Goal: Information Seeking & Learning: Learn about a topic

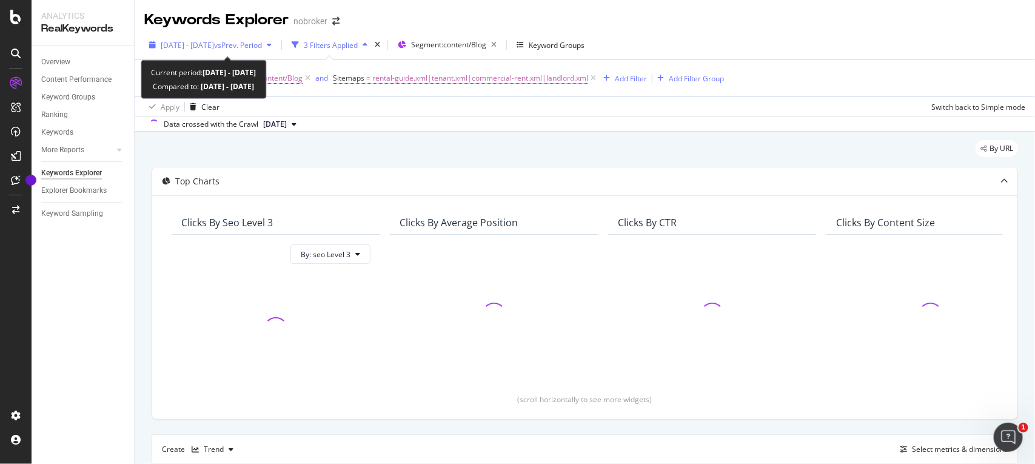
click at [214, 41] on span "[DATE] - [DATE]" at bounding box center [187, 45] width 53 height 10
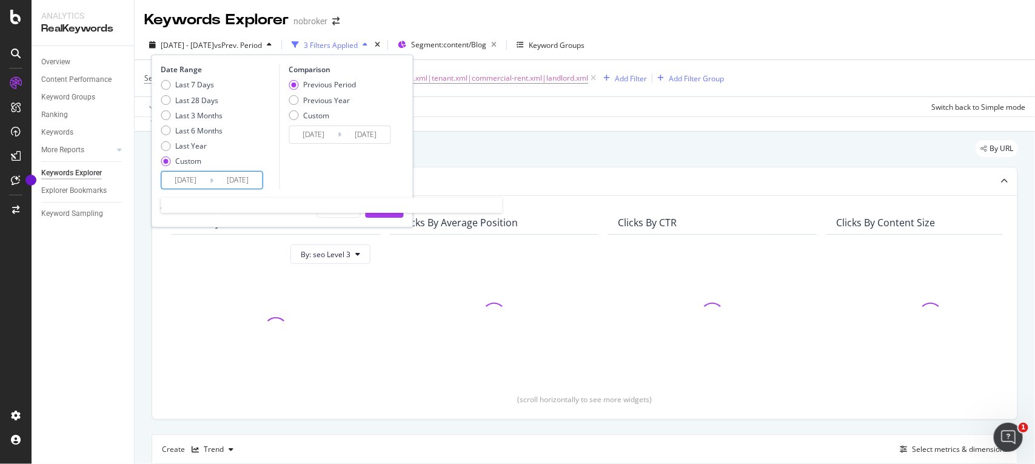
click at [206, 180] on input "[DATE]" at bounding box center [186, 180] width 48 height 17
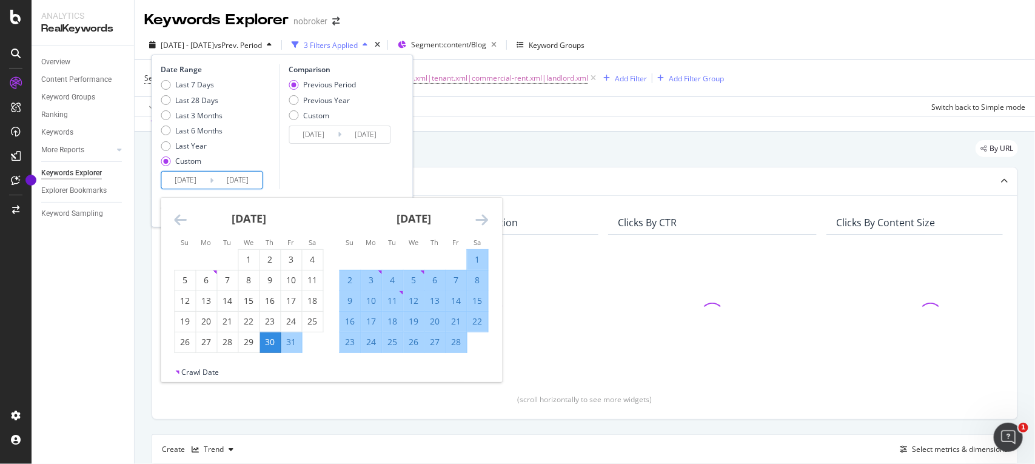
click at [482, 222] on icon "Move forward to switch to the next month." at bounding box center [482, 219] width 13 height 15
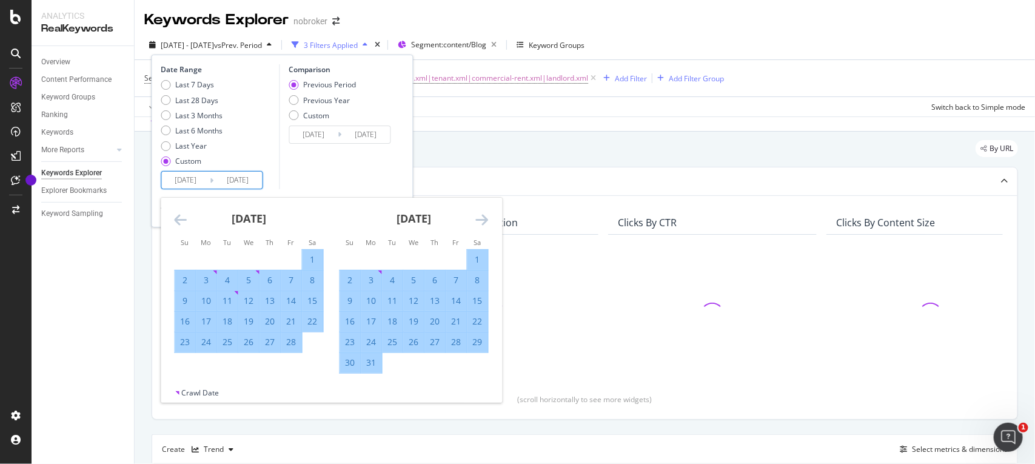
click at [482, 222] on icon "Move forward to switch to the next month." at bounding box center [482, 219] width 13 height 15
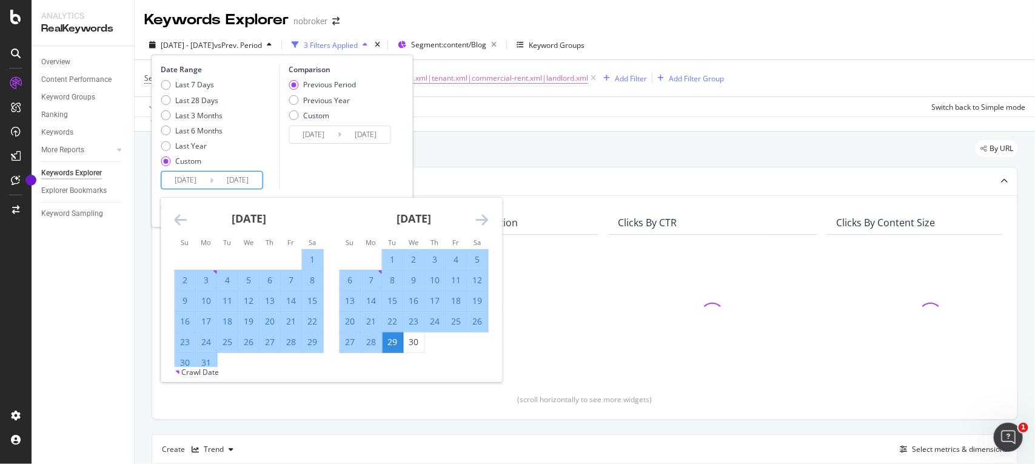
click at [482, 222] on icon "Move forward to switch to the next month." at bounding box center [482, 219] width 13 height 15
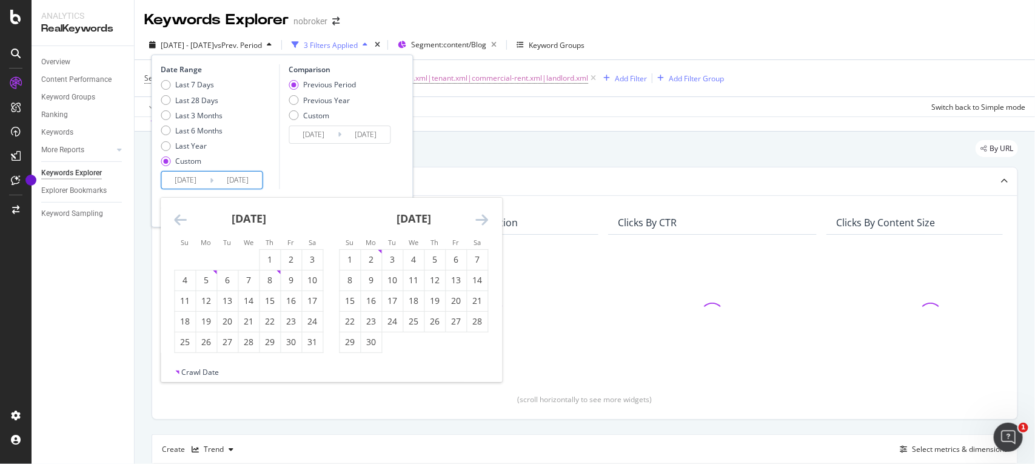
click at [482, 222] on icon "Move forward to switch to the next month." at bounding box center [482, 219] width 13 height 15
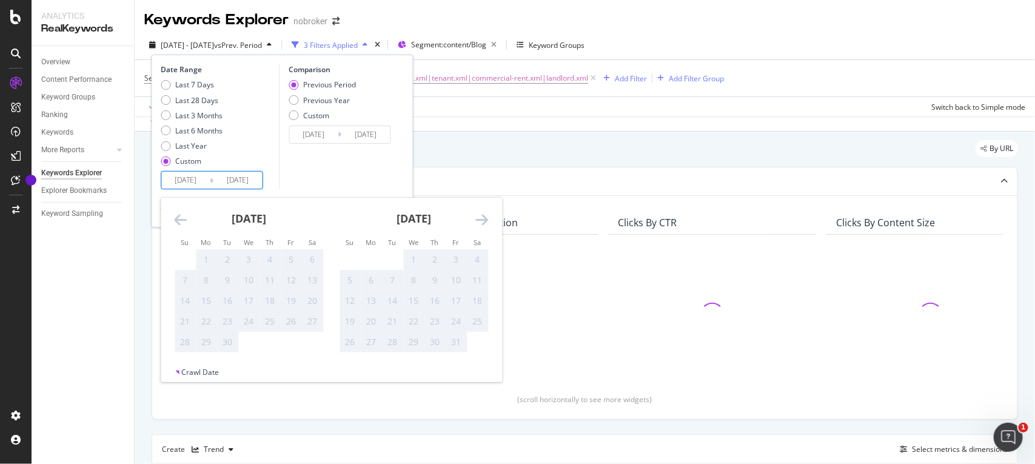
click at [179, 216] on icon "Move backward to switch to the previous month." at bounding box center [181, 219] width 13 height 15
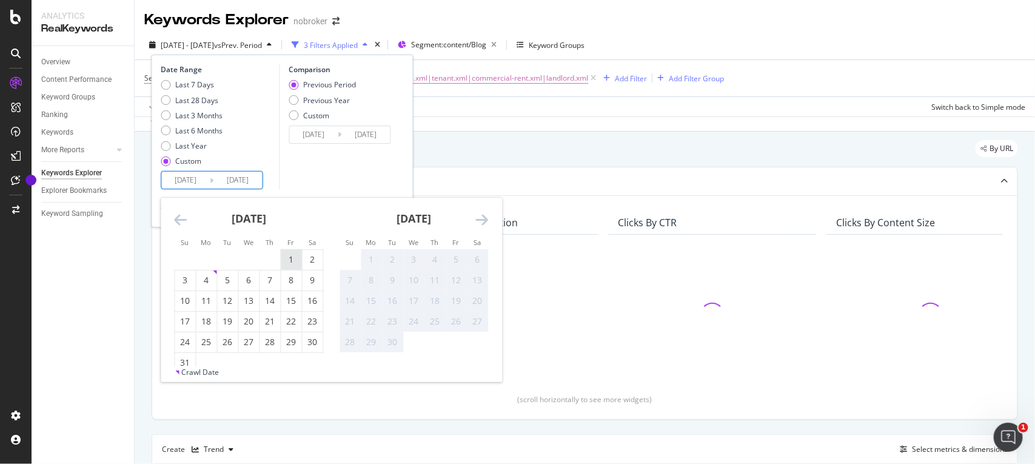
click at [288, 261] on div "1" at bounding box center [291, 259] width 21 height 12
type input "[DATE]"
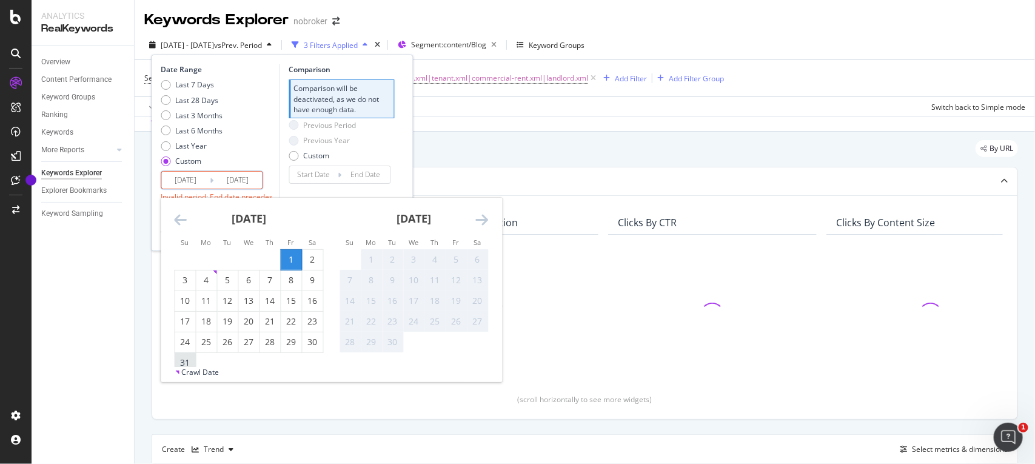
click at [185, 356] on div "31" at bounding box center [185, 362] width 21 height 12
type input "[DATE]"
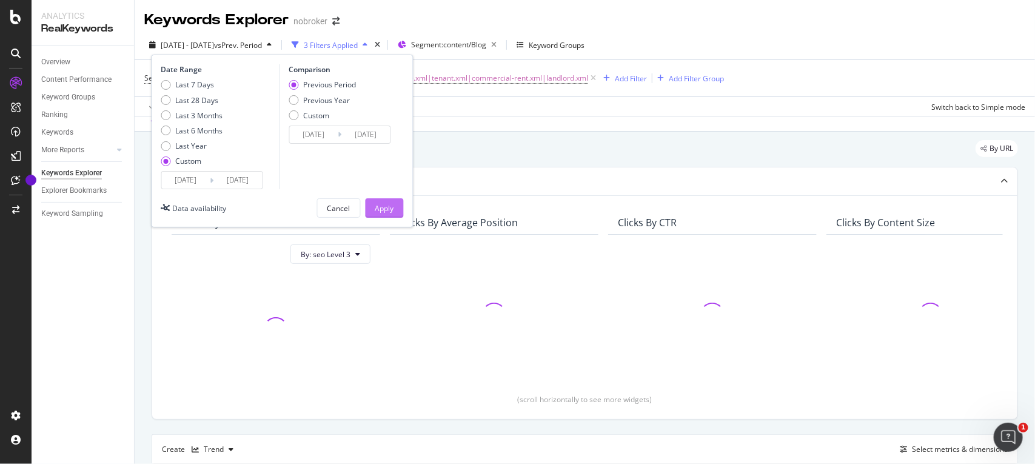
click at [378, 211] on div "Apply" at bounding box center [384, 208] width 19 height 10
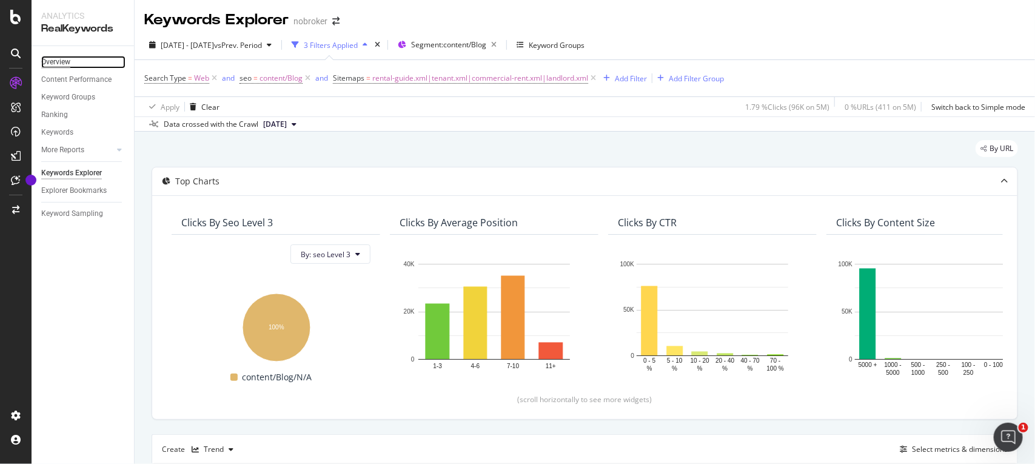
click at [65, 67] on div "Overview" at bounding box center [55, 62] width 29 height 13
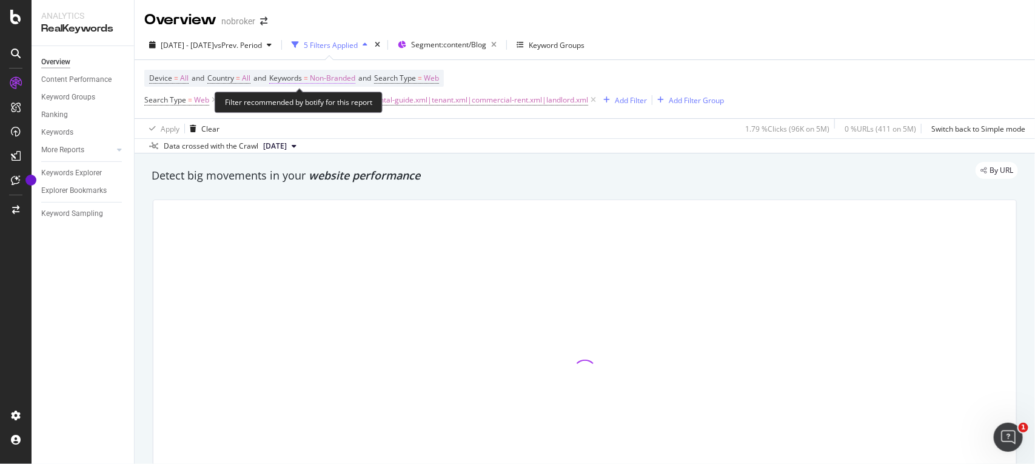
click at [332, 76] on span "Non-Branded" at bounding box center [332, 78] width 45 height 17
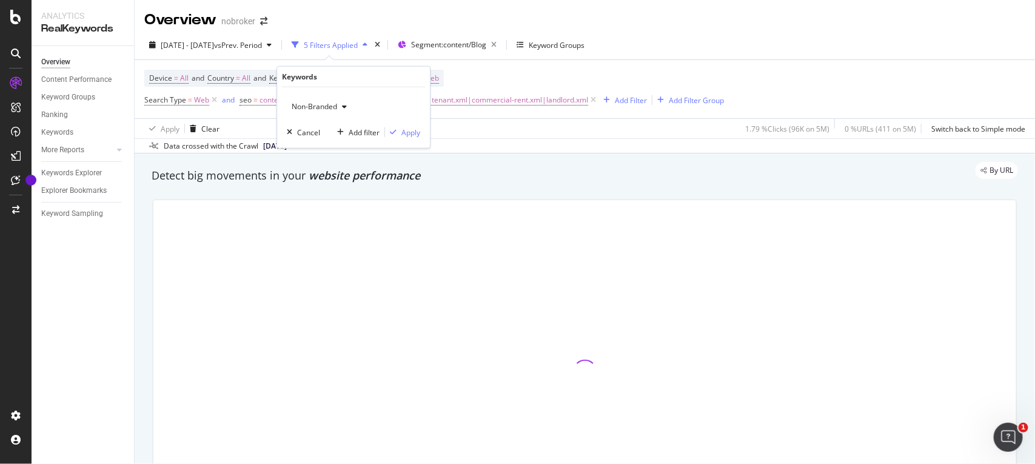
click at [319, 106] on span "Non-Branded" at bounding box center [312, 106] width 50 height 10
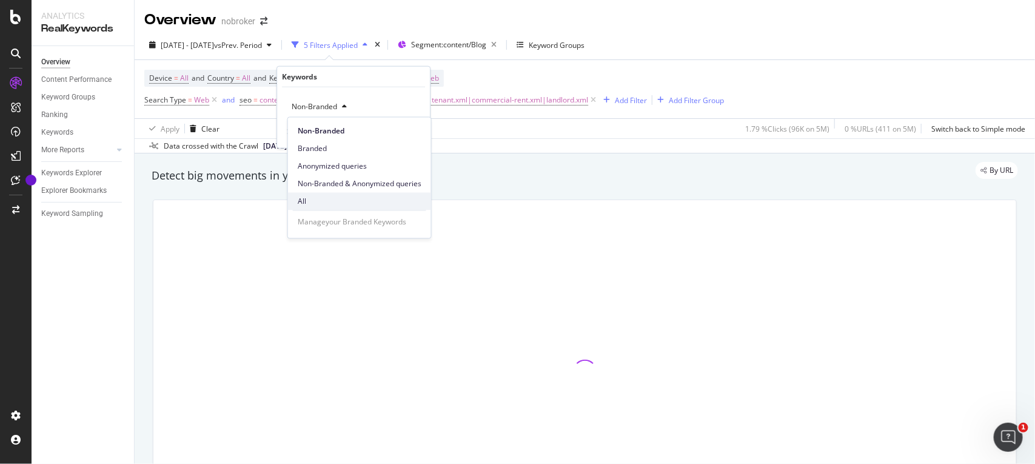
click at [313, 196] on span "All" at bounding box center [360, 201] width 124 height 11
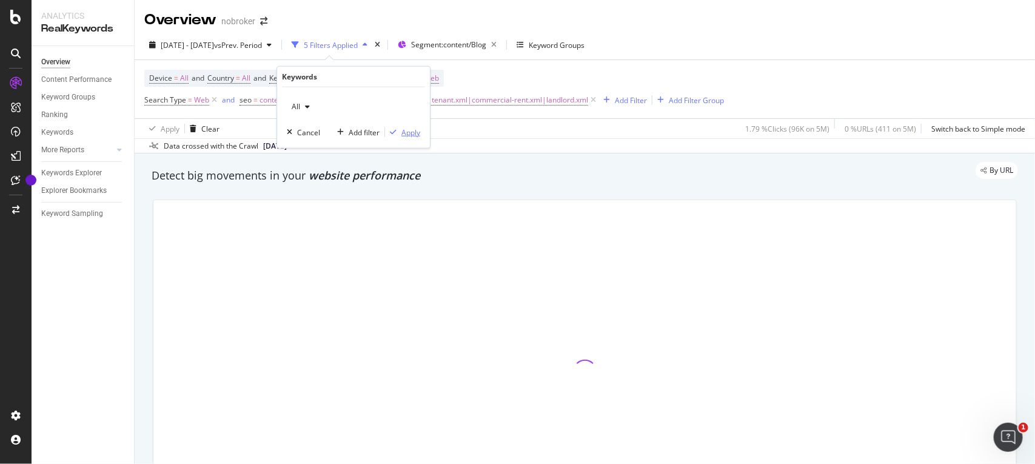
click at [409, 133] on div "Apply" at bounding box center [410, 132] width 19 height 10
click at [213, 100] on icon at bounding box center [214, 100] width 10 height 12
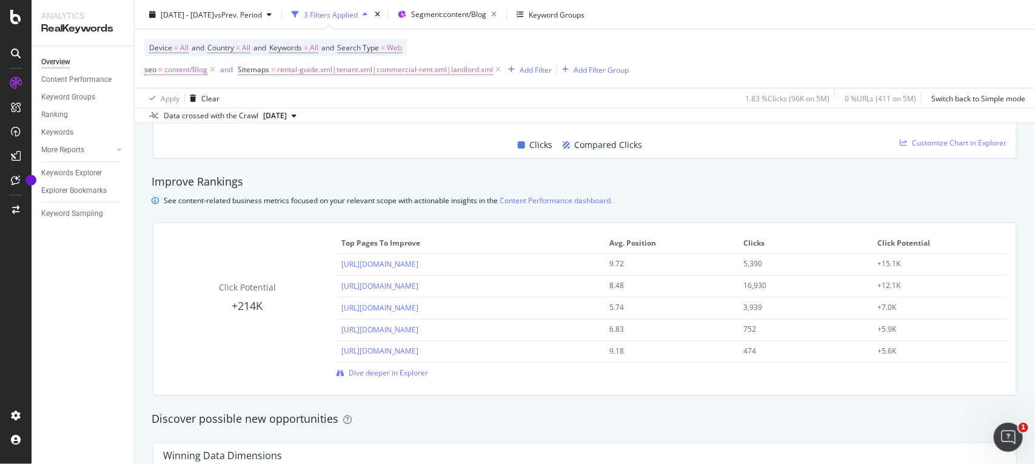
scroll to position [780, 0]
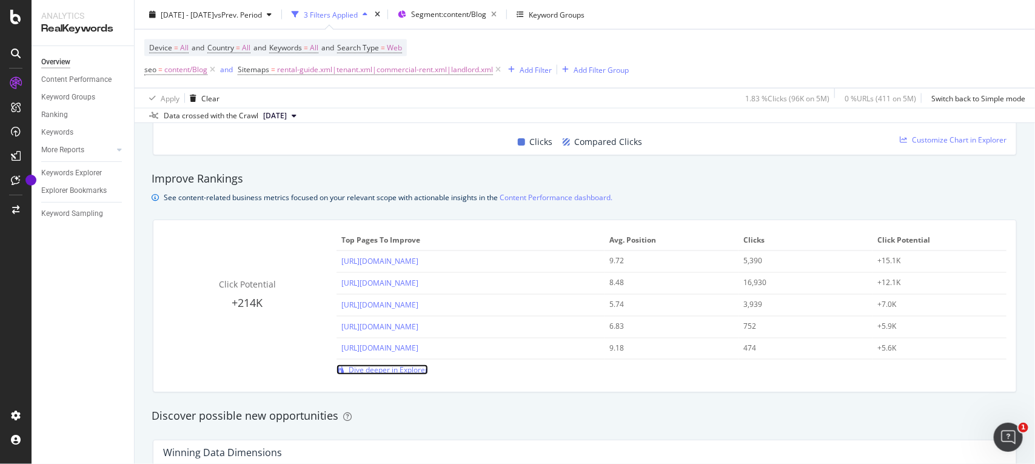
click at [359, 367] on span "Dive deeper in Explorer" at bounding box center [388, 369] width 79 height 10
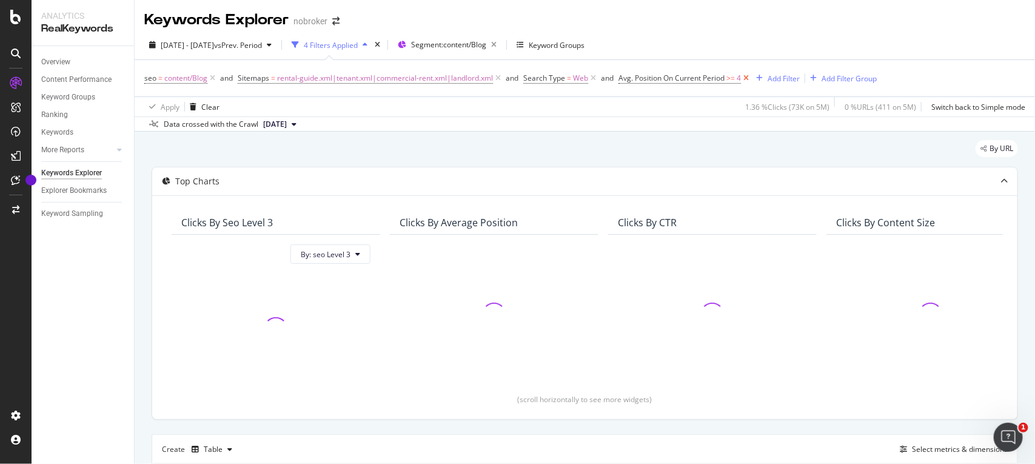
click at [749, 77] on icon at bounding box center [746, 78] width 10 height 12
click at [628, 158] on div "By URL" at bounding box center [585, 153] width 866 height 27
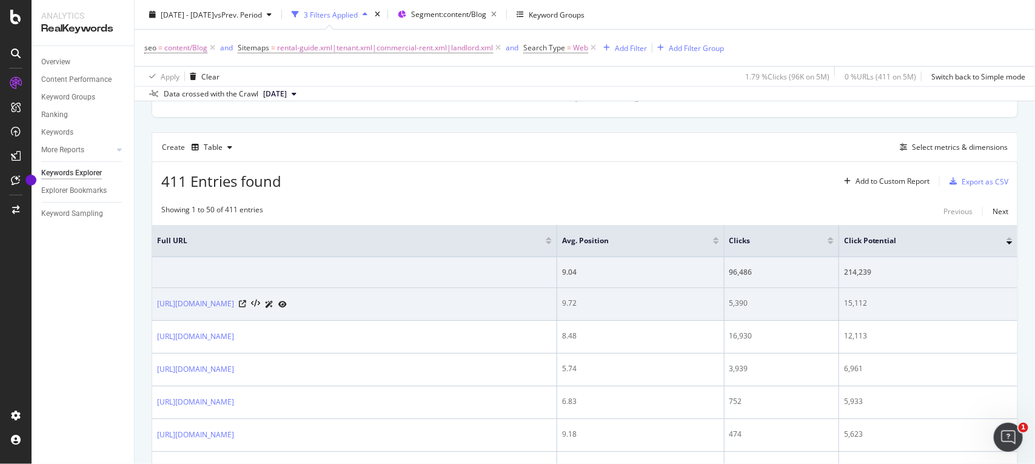
scroll to position [299, 0]
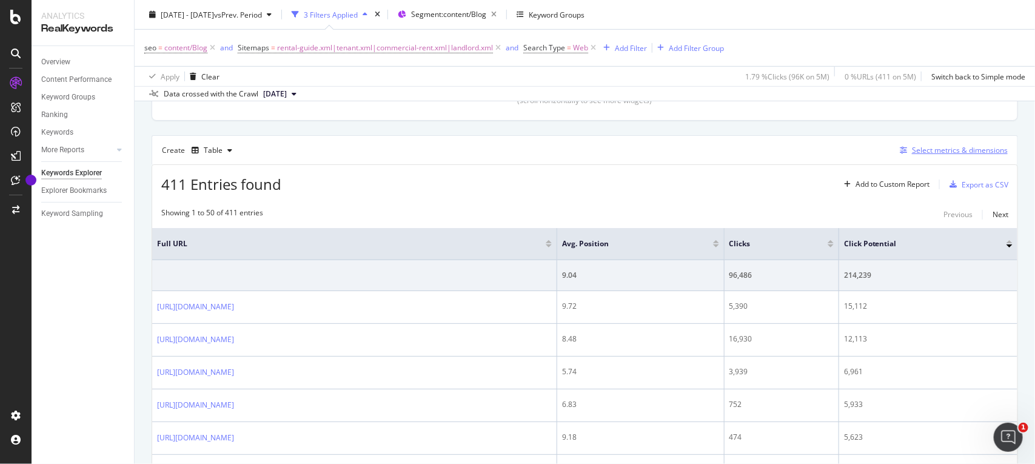
click at [944, 153] on div "Select metrics & dimensions" at bounding box center [960, 150] width 96 height 10
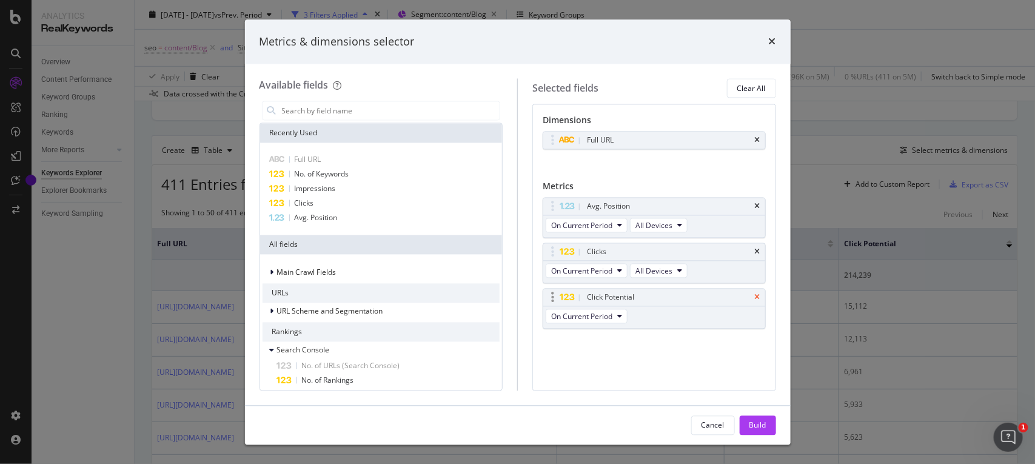
click at [756, 301] on icon "times" at bounding box center [757, 297] width 5 height 7
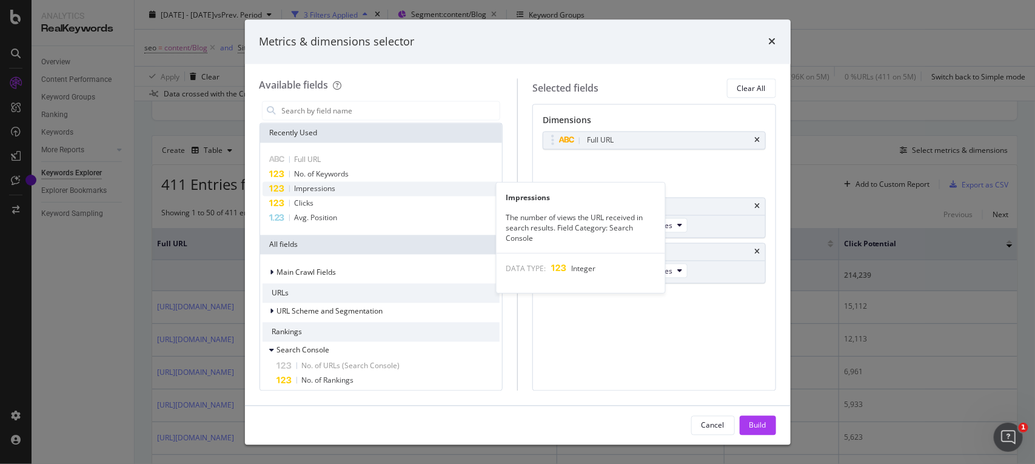
click at [343, 190] on div "Impressions" at bounding box center [381, 189] width 238 height 15
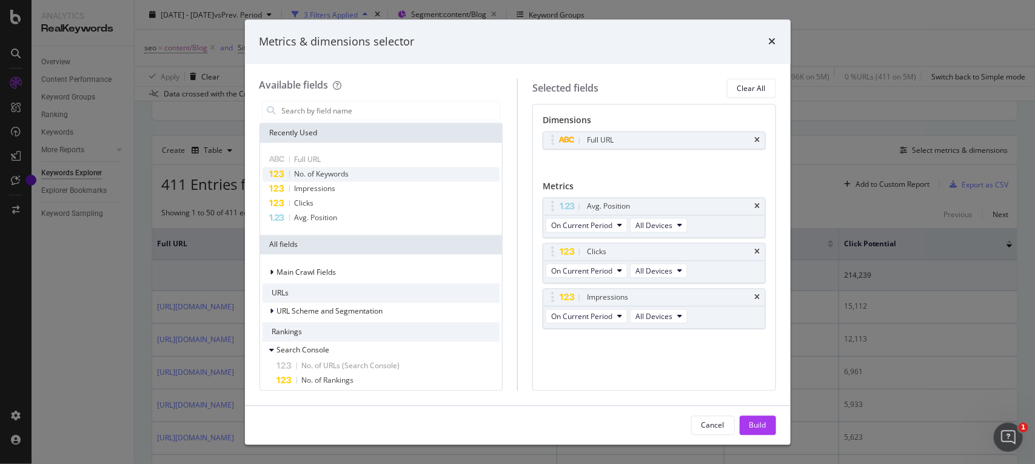
click at [329, 177] on span "No. of Keywords" at bounding box center [322, 174] width 55 height 10
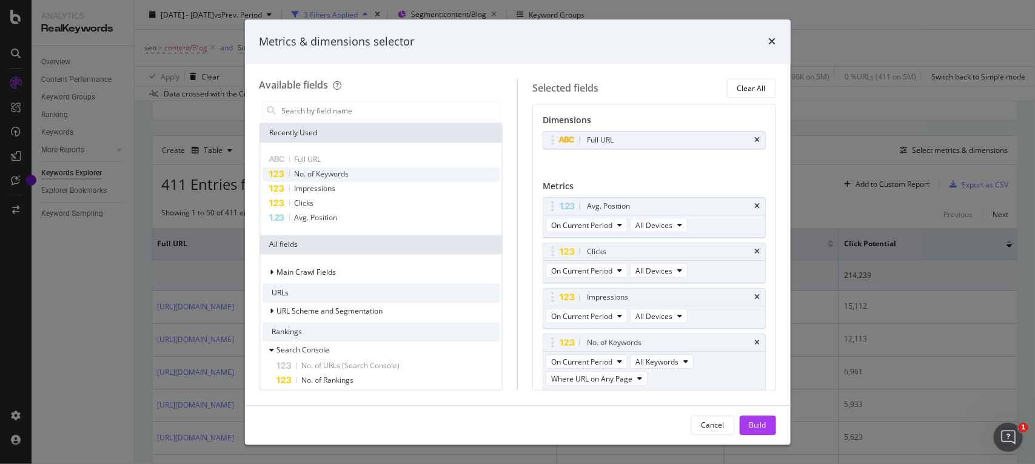
scroll to position [4, 0]
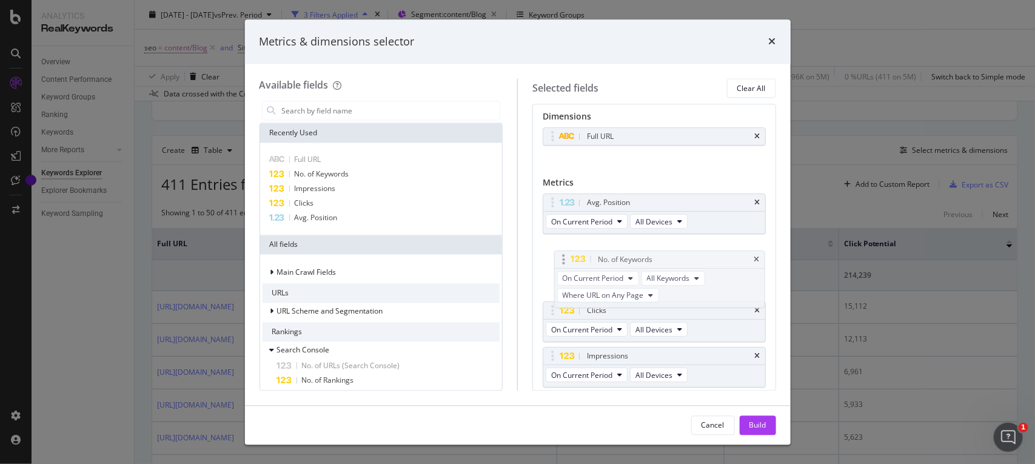
drag, startPoint x: 552, startPoint y: 338, endPoint x: 562, endPoint y: 255, distance: 83.2
click at [562, 255] on body "Analytics RealKeywords Overview Content Performance Keyword Groups Ranking Keyw…" at bounding box center [517, 232] width 1035 height 464
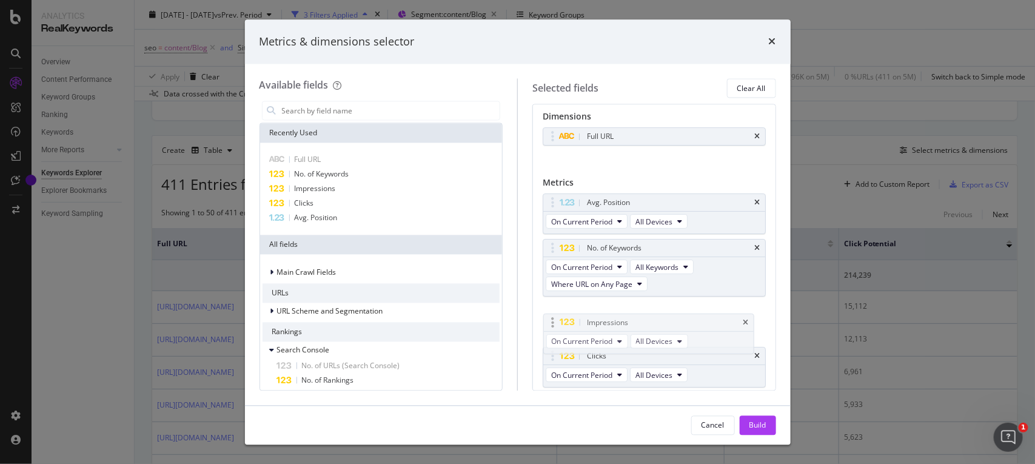
drag, startPoint x: 553, startPoint y: 358, endPoint x: 553, endPoint y: 320, distance: 38.2
click at [553, 320] on body "Analytics RealKeywords Overview Content Performance Keyword Groups Ranking Keyw…" at bounding box center [517, 232] width 1035 height 464
click at [744, 422] on button "Build" at bounding box center [757, 424] width 36 height 19
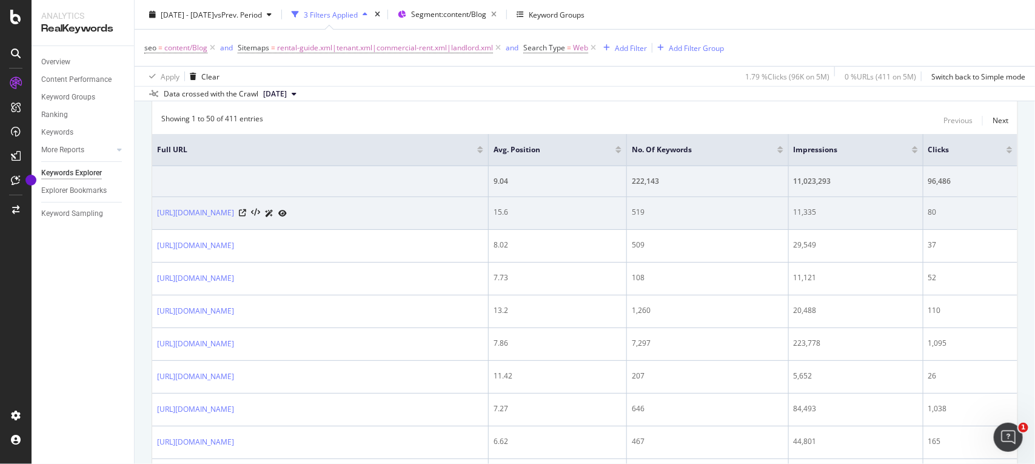
scroll to position [390, 0]
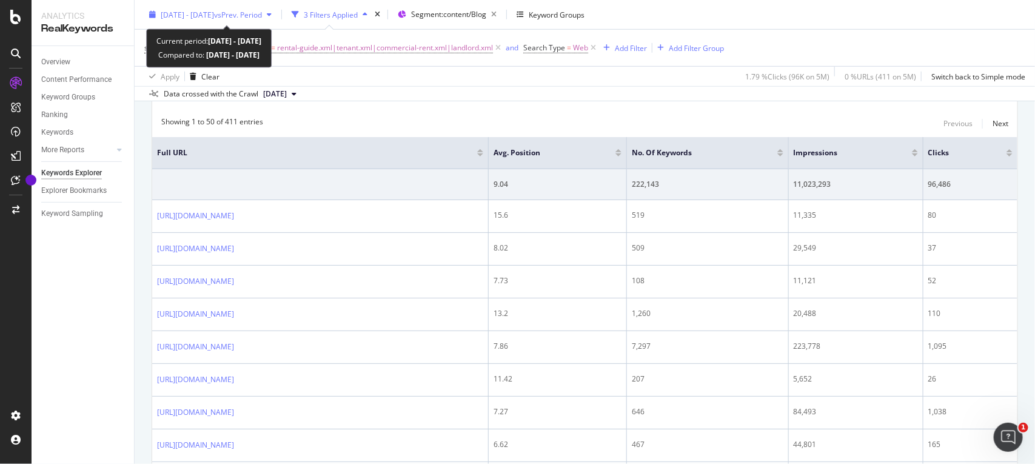
click at [256, 15] on span "vs Prev. Period" at bounding box center [238, 14] width 48 height 10
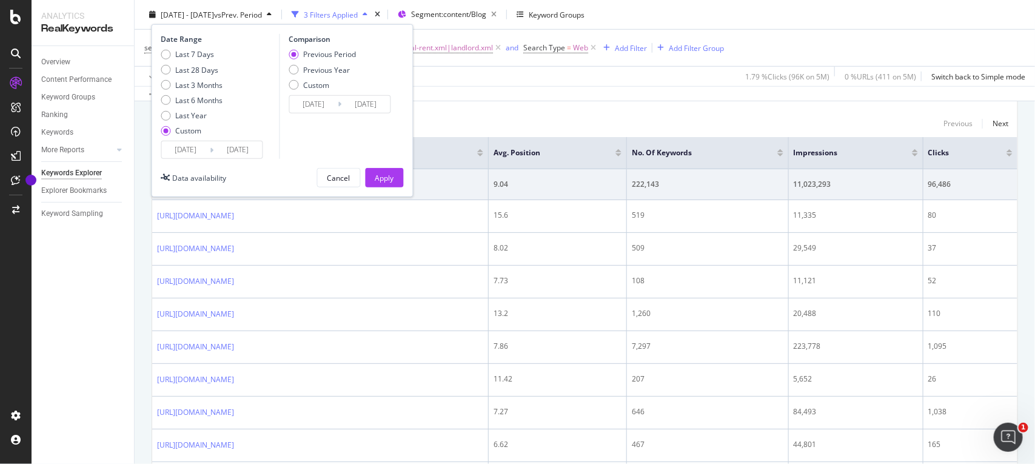
click at [252, 141] on input "[DATE]" at bounding box center [238, 149] width 48 height 17
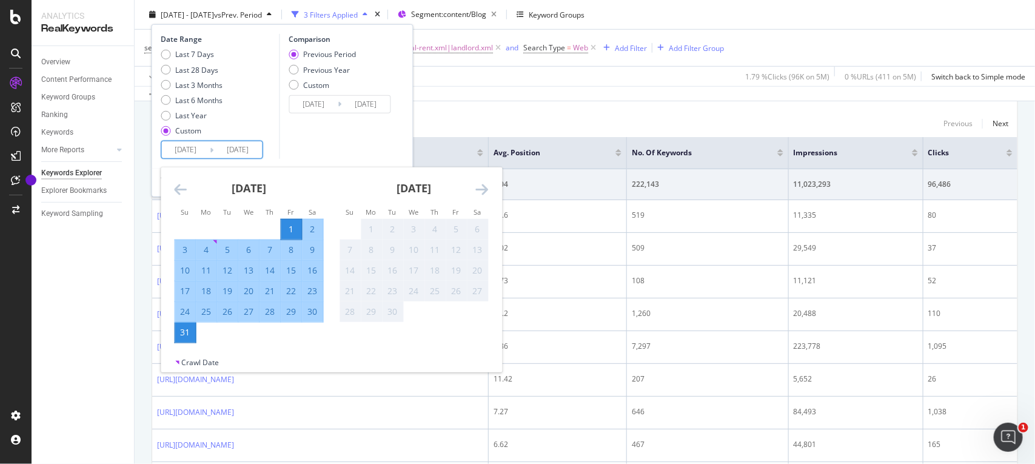
click at [393, 128] on div "Comparison Previous Period Previous Year Custom [DATE] Navigate forward to inte…" at bounding box center [336, 96] width 115 height 125
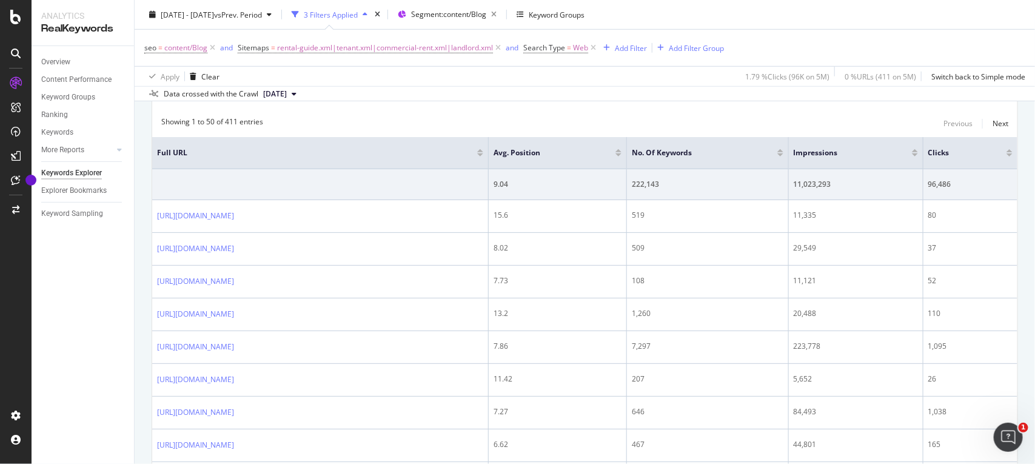
click at [462, 121] on div "Showing 1 to 50 of 411 entries Previous Next" at bounding box center [584, 123] width 865 height 15
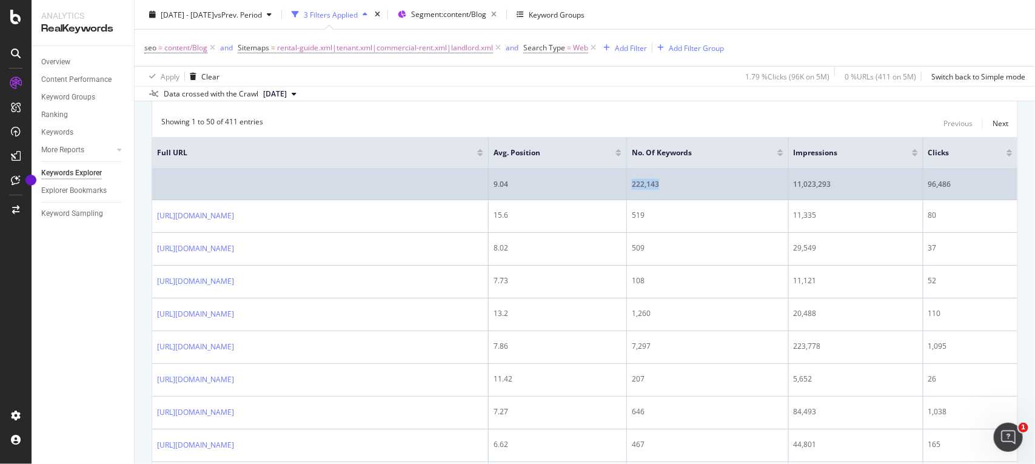
drag, startPoint x: 728, startPoint y: 181, endPoint x: 689, endPoint y: 187, distance: 39.9
click at [689, 187] on td "222,143" at bounding box center [707, 184] width 161 height 31
copy div "222,143"
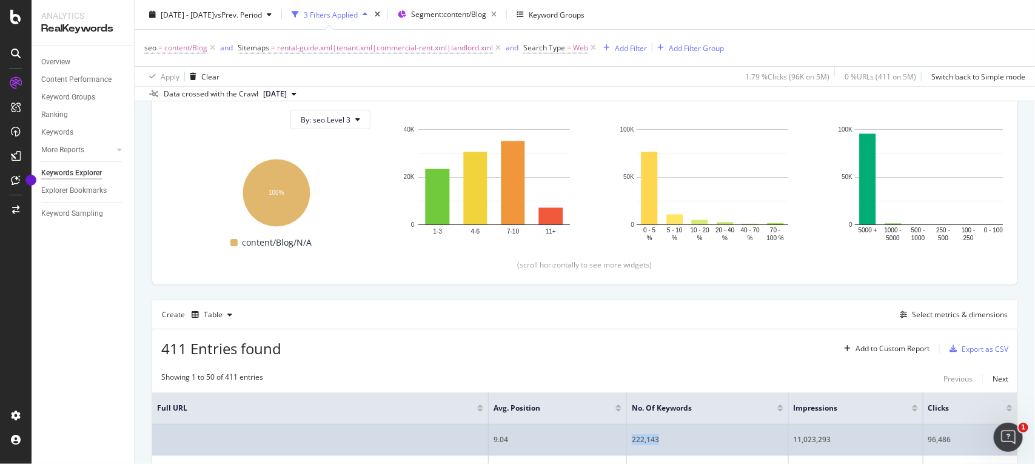
scroll to position [177, 0]
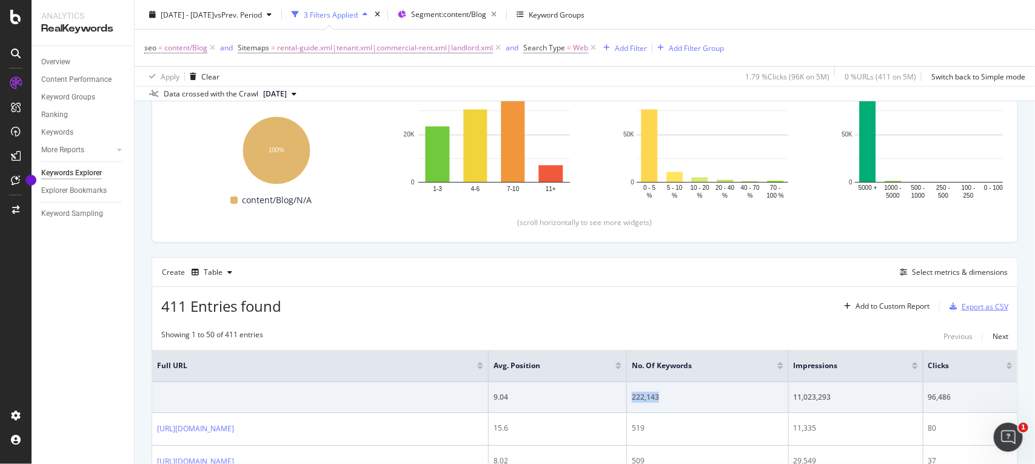
click at [961, 301] on div "Export as CSV" at bounding box center [976, 306] width 64 height 18
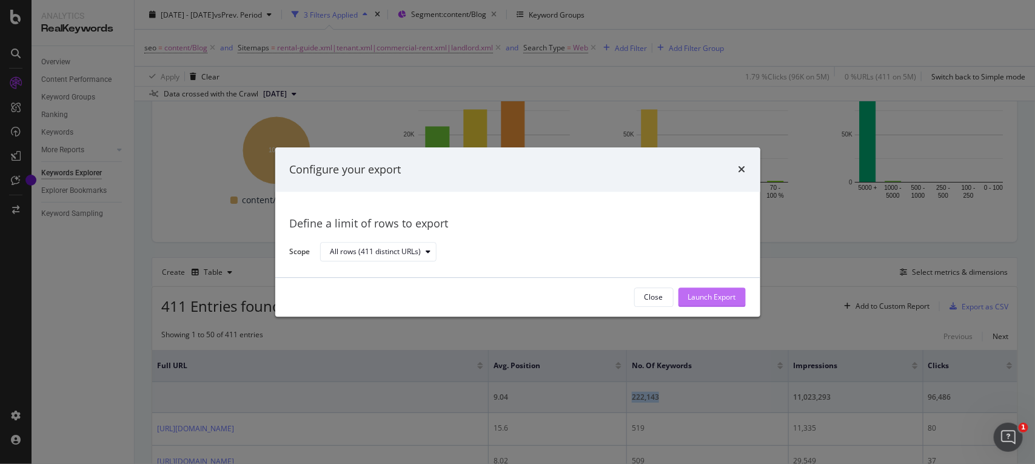
click at [696, 295] on div "Launch Export" at bounding box center [712, 297] width 48 height 10
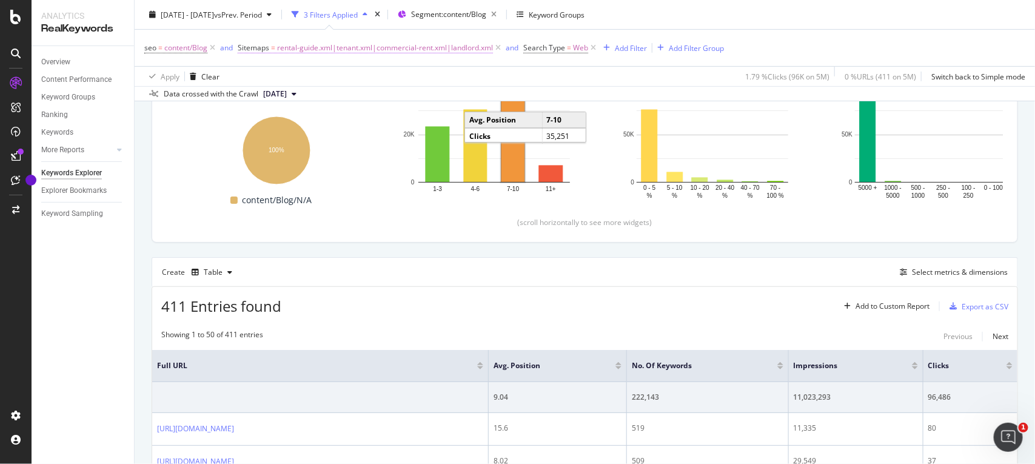
click at [443, 45] on span "rental-guide.xml|tenant.xml|commercial-rent.xml|landlord.xml" at bounding box center [385, 47] width 216 height 17
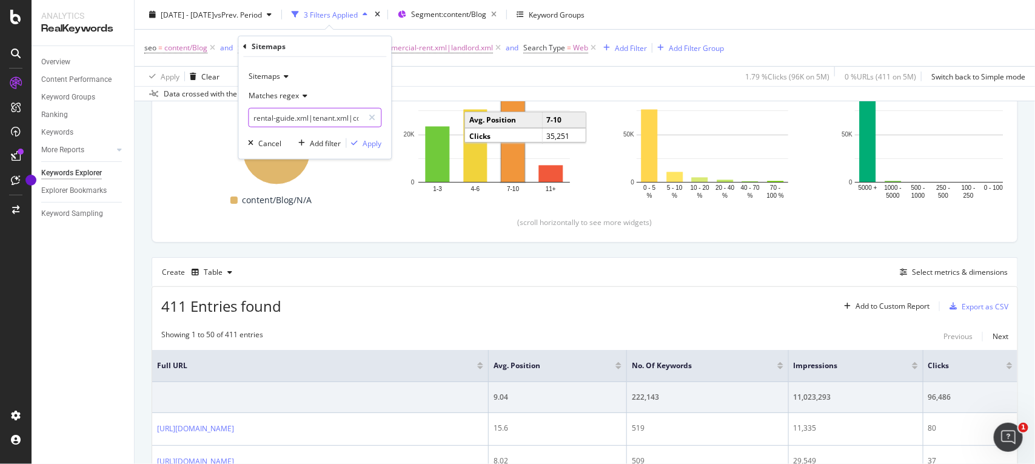
click at [322, 119] on input "rental-guide.xml|tenant.xml|commercial-rent.xml|landlord.xml" at bounding box center [306, 117] width 115 height 19
paste input "id=sellers-guide"
type input "id=sellers-guide.xml"
click at [373, 139] on div "Apply" at bounding box center [372, 143] width 19 height 10
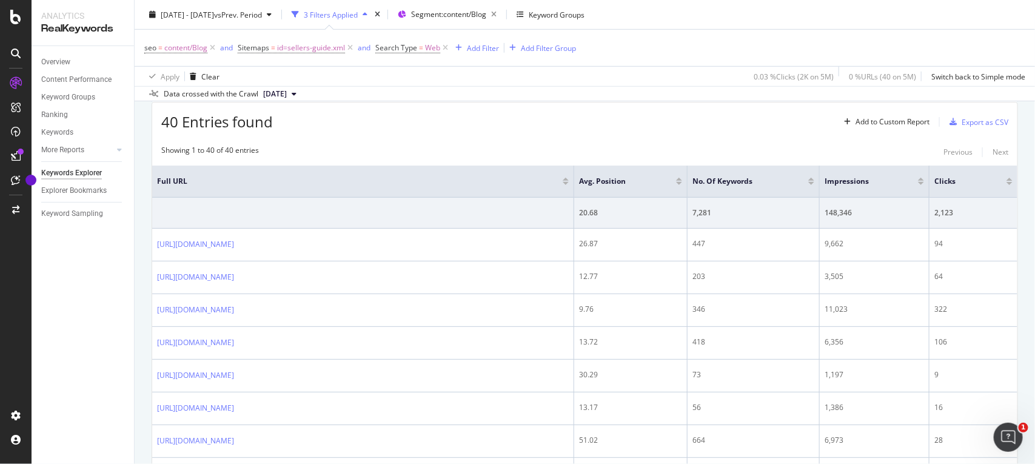
scroll to position [364, 0]
click at [478, 50] on div "Add Filter" at bounding box center [483, 47] width 32 height 10
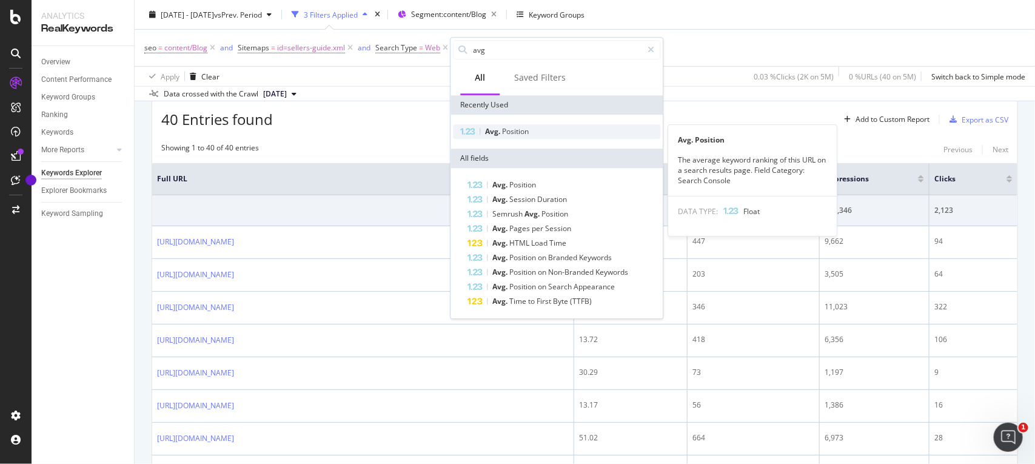
type input "avg"
click at [490, 132] on span "Avg." at bounding box center [494, 131] width 17 height 10
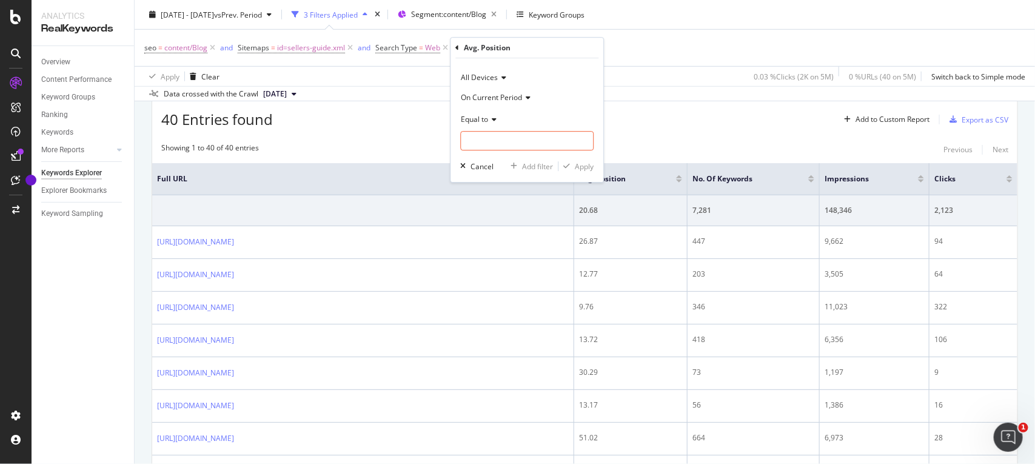
click at [484, 116] on span "Equal to" at bounding box center [474, 119] width 27 height 10
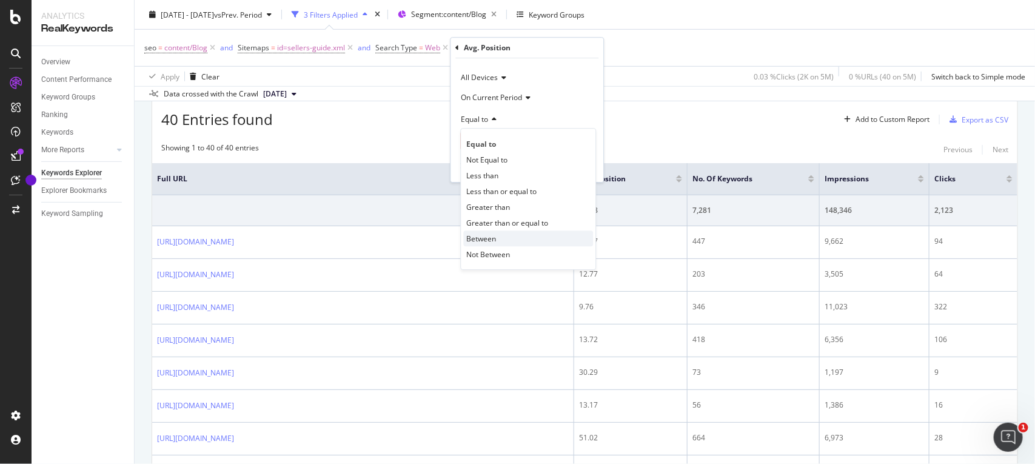
click at [491, 232] on div "Between" at bounding box center [529, 238] width 130 height 16
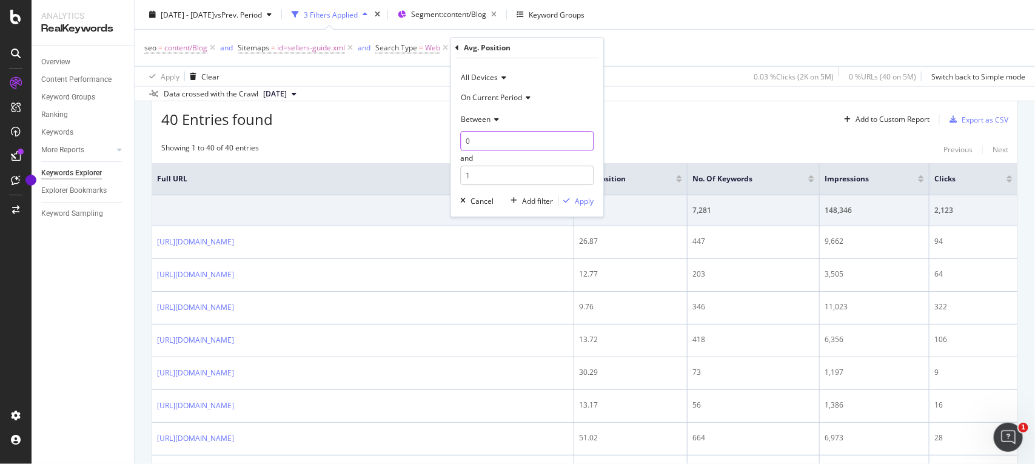
click at [489, 139] on input "0" at bounding box center [527, 140] width 133 height 19
type input "1"
click at [471, 172] on input "1" at bounding box center [527, 175] width 133 height 19
type input "3.99"
click at [575, 201] on div "Apply" at bounding box center [584, 201] width 19 height 10
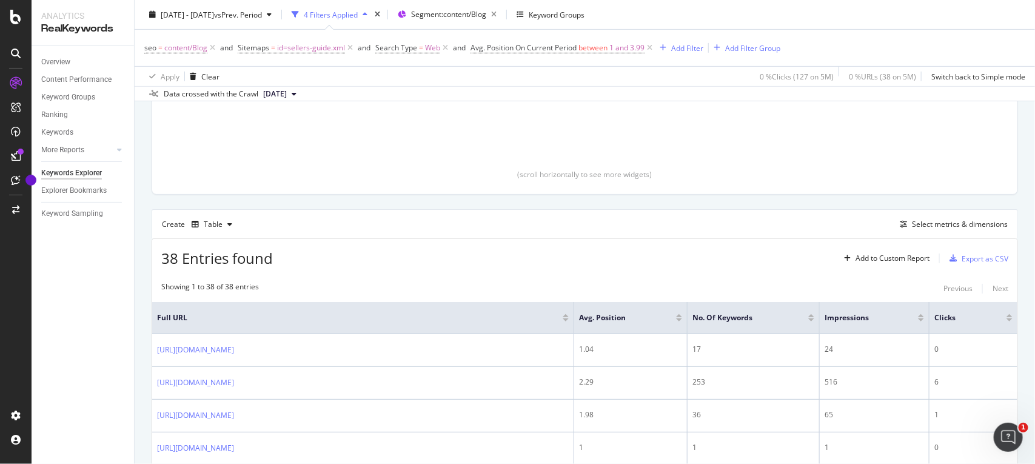
scroll to position [364, 0]
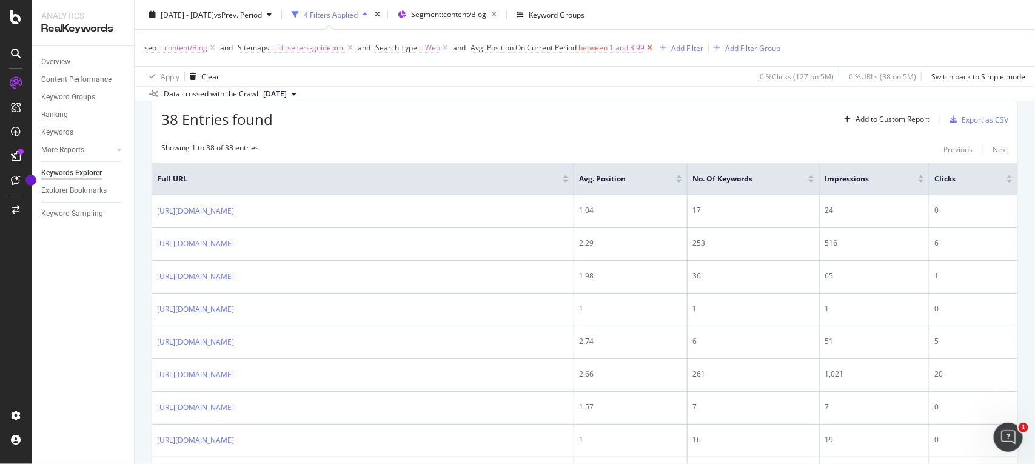
click at [650, 44] on icon at bounding box center [649, 48] width 10 height 12
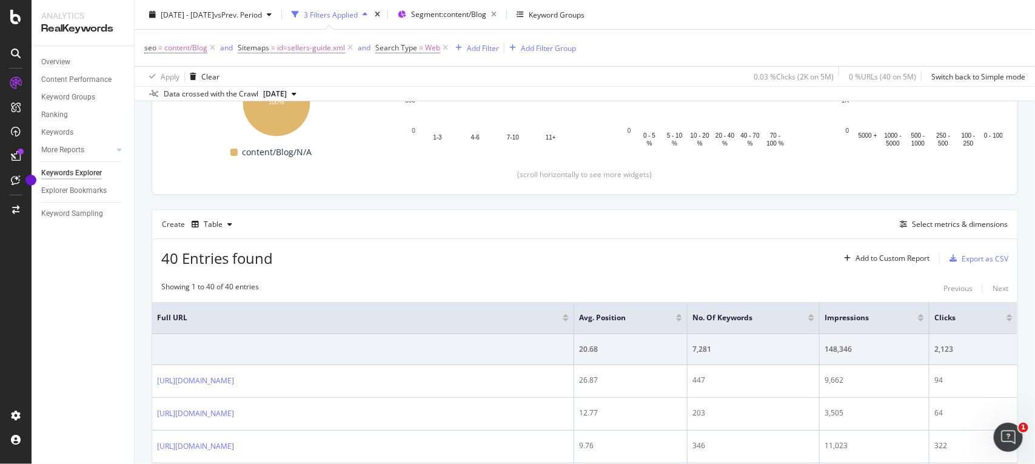
scroll to position [364, 0]
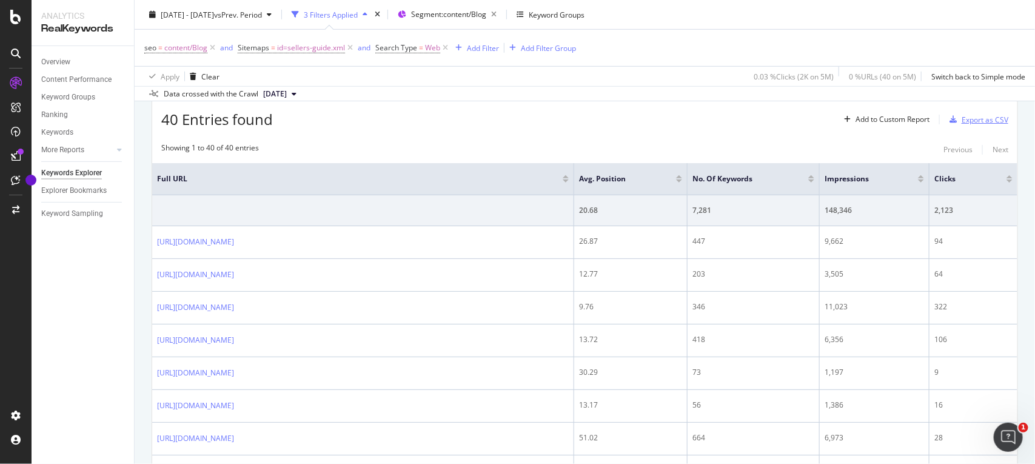
click at [975, 119] on div "Export as CSV" at bounding box center [984, 120] width 47 height 10
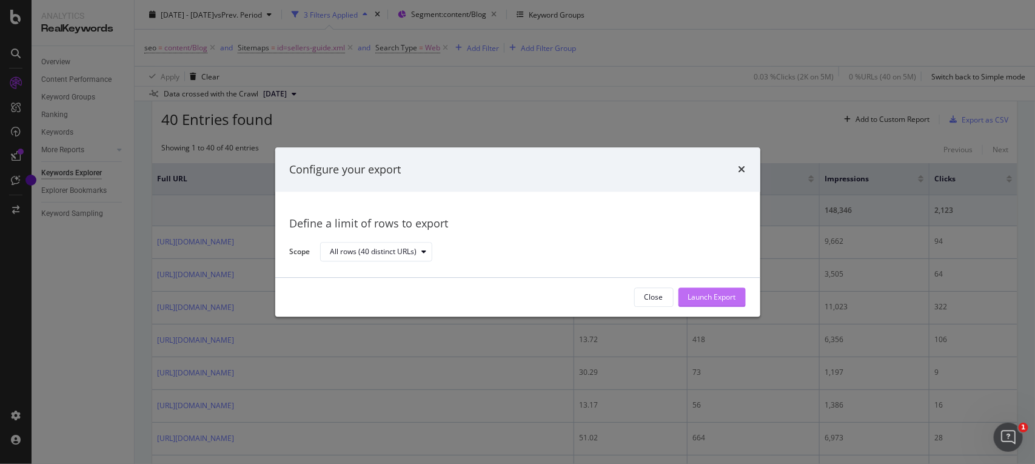
click at [709, 293] on div "Launch Export" at bounding box center [712, 297] width 48 height 10
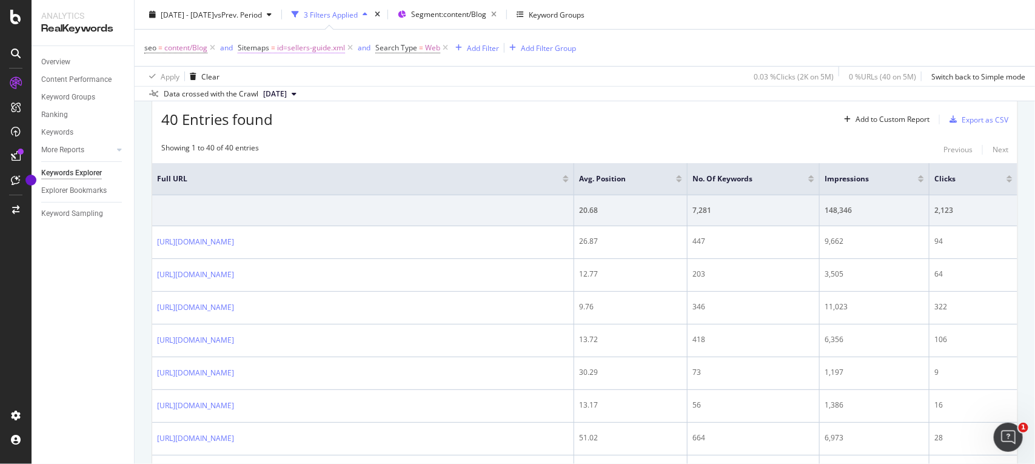
click at [325, 45] on span "id=sellers-guide.xml" at bounding box center [311, 47] width 68 height 17
click at [323, 114] on input "id=sellers-guide.xml" at bounding box center [306, 117] width 115 height 19
paste input "vastu-tips"
type input "vastu-tips.xml"
click at [373, 141] on div "Apply" at bounding box center [372, 143] width 19 height 10
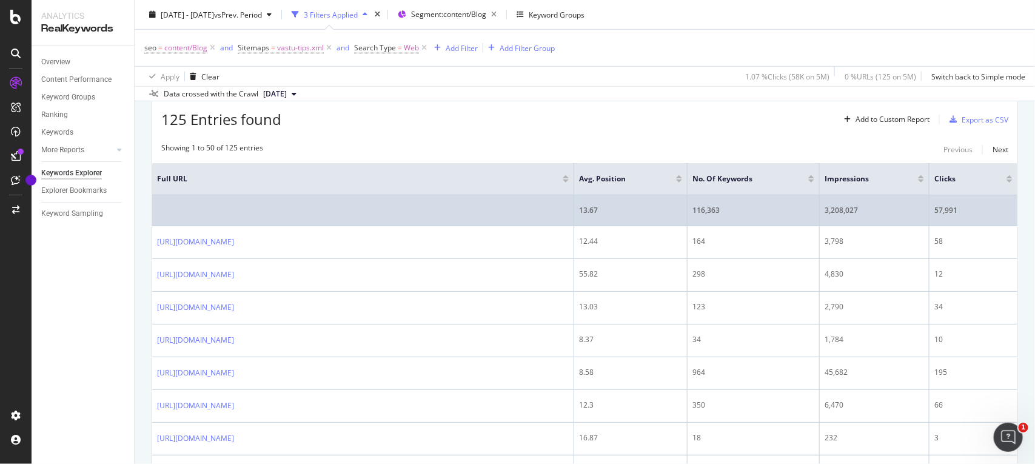
scroll to position [286, 0]
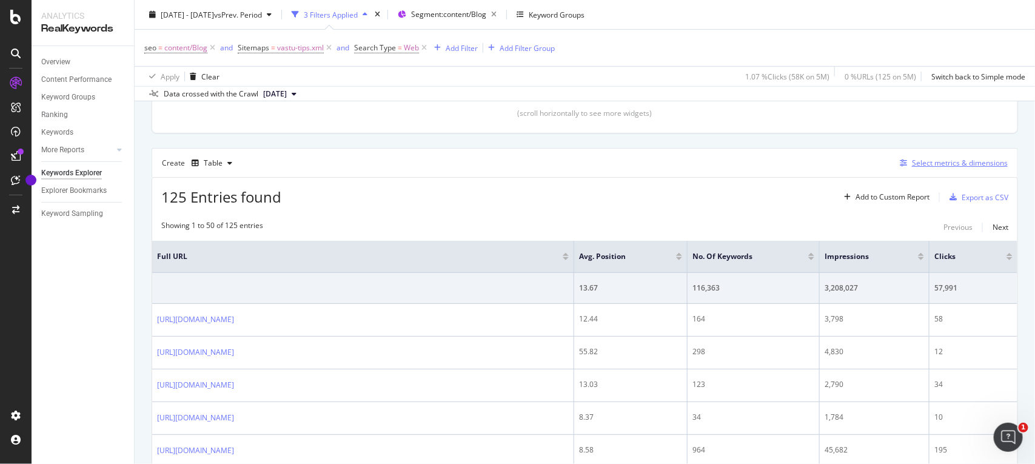
click at [961, 165] on div "Select metrics & dimensions" at bounding box center [960, 163] width 96 height 10
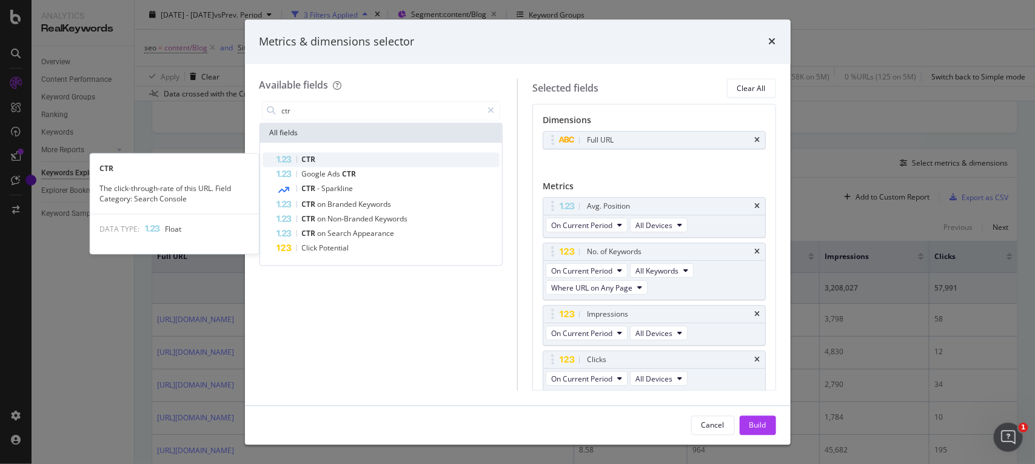
type input "ctr"
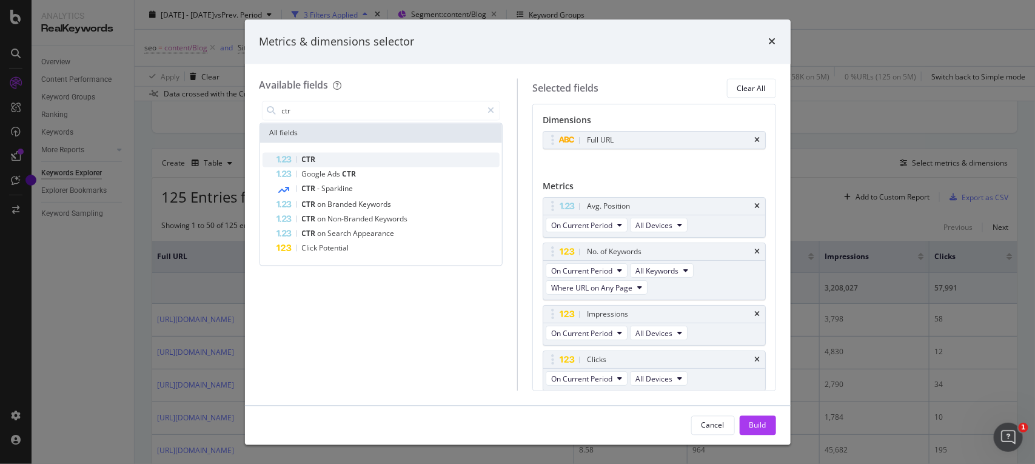
click at [313, 155] on span "CTR" at bounding box center [309, 160] width 14 height 10
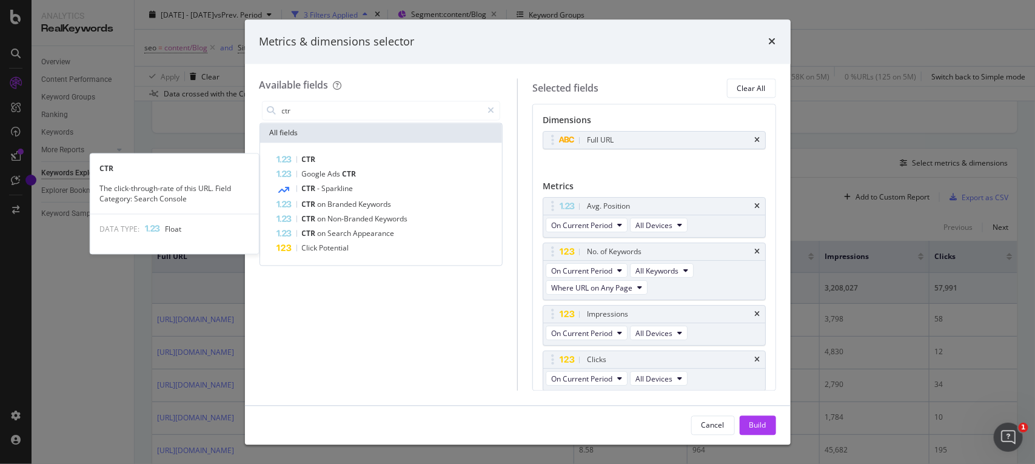
scroll to position [49, 0]
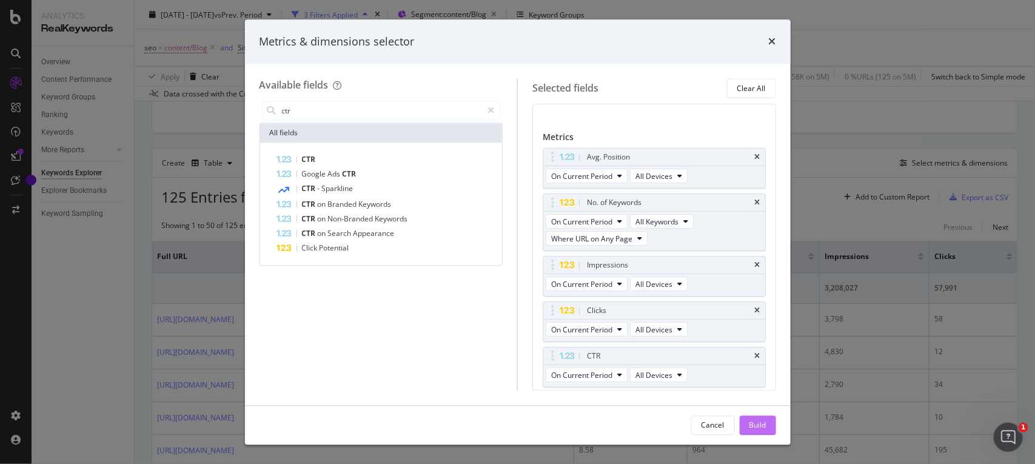
click at [764, 419] on div "Build" at bounding box center [757, 424] width 17 height 10
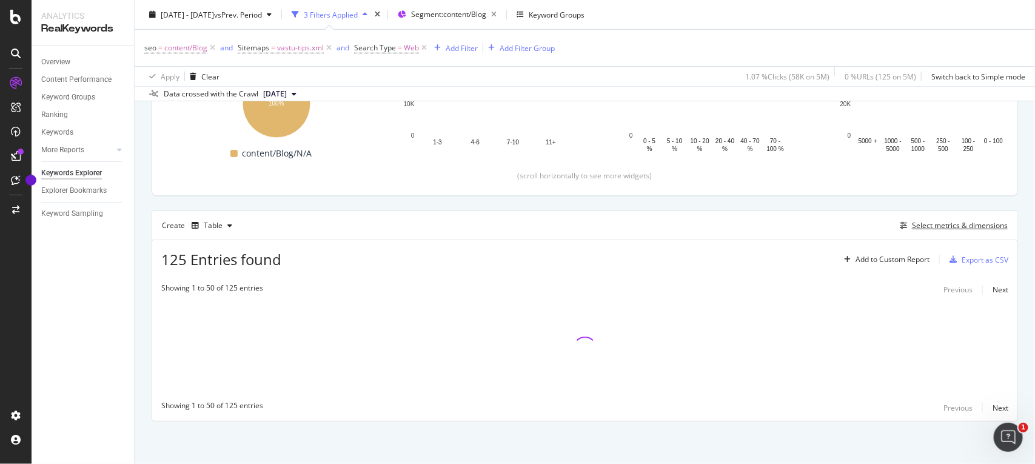
scroll to position [225, 0]
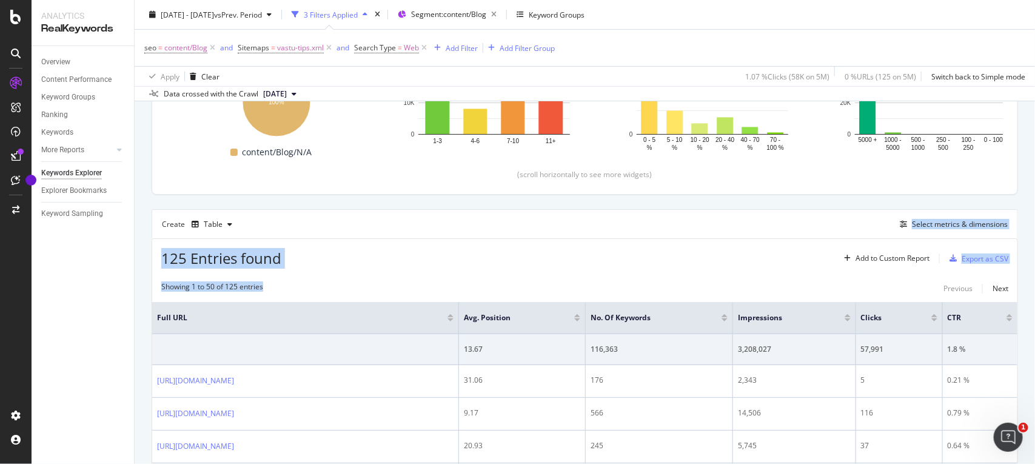
drag, startPoint x: 396, startPoint y: 289, endPoint x: 607, endPoint y: 222, distance: 221.0
drag, startPoint x: 601, startPoint y: 219, endPoint x: 717, endPoint y: 276, distance: 129.0
click at [747, 241] on div "125 Entries found Add to Custom Report Export as CSV" at bounding box center [584, 254] width 865 height 30
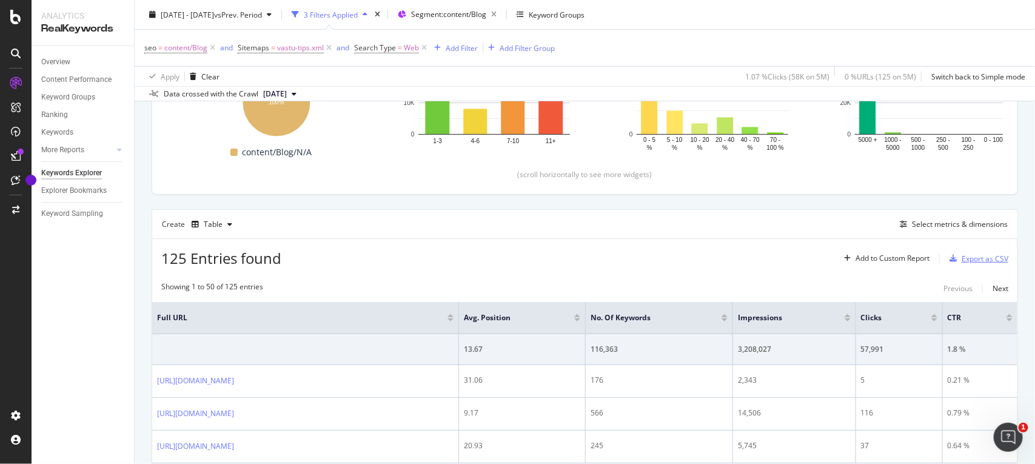
click at [961, 264] on div "Export as CSV" at bounding box center [984, 258] width 47 height 10
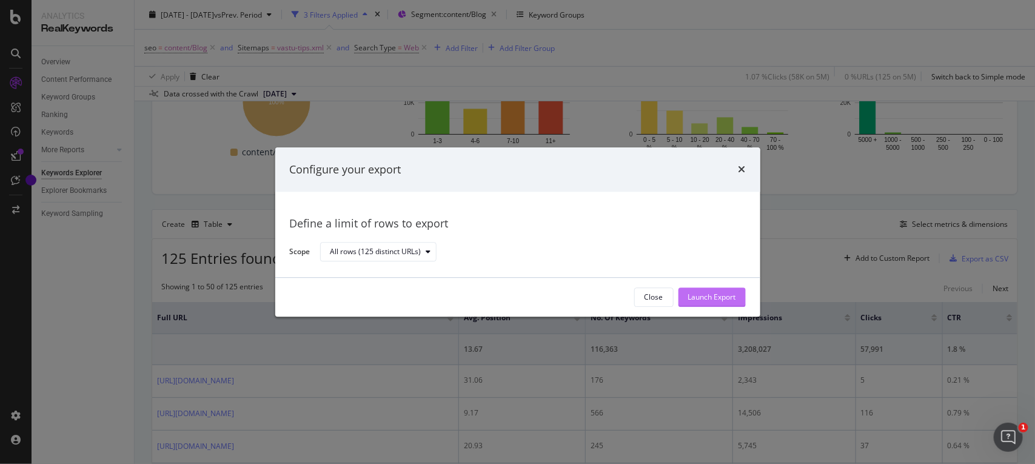
click at [707, 301] on div "Launch Export" at bounding box center [712, 297] width 48 height 10
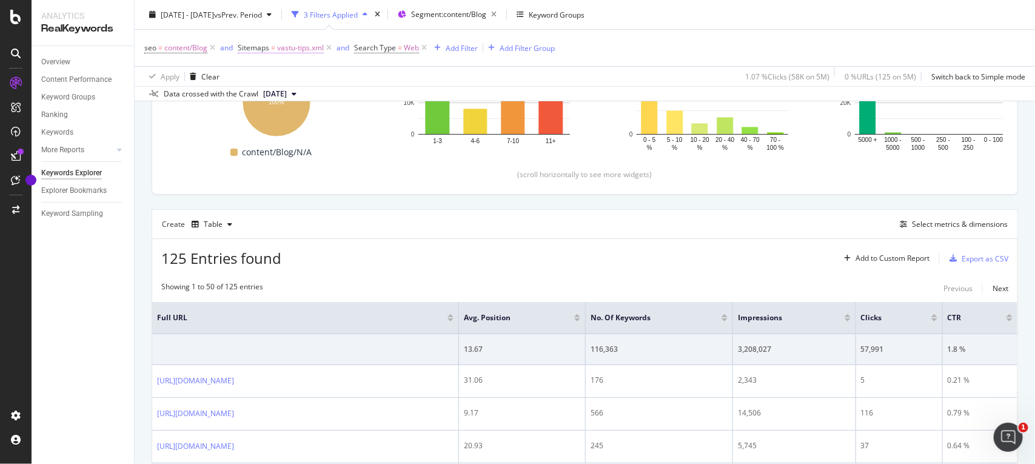
click at [279, 47] on span "vastu-tips.xml" at bounding box center [300, 47] width 47 height 17
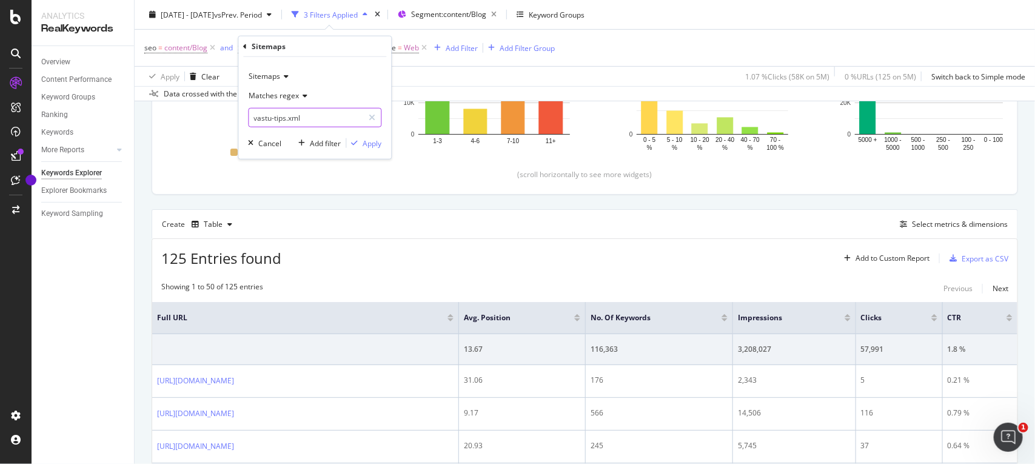
click at [298, 112] on input "vastu-tips.xml" at bounding box center [306, 117] width 115 height 19
paste input "celebrity-home"
type input "celebrity-homes.xml"
click at [376, 144] on div "Apply" at bounding box center [372, 143] width 19 height 10
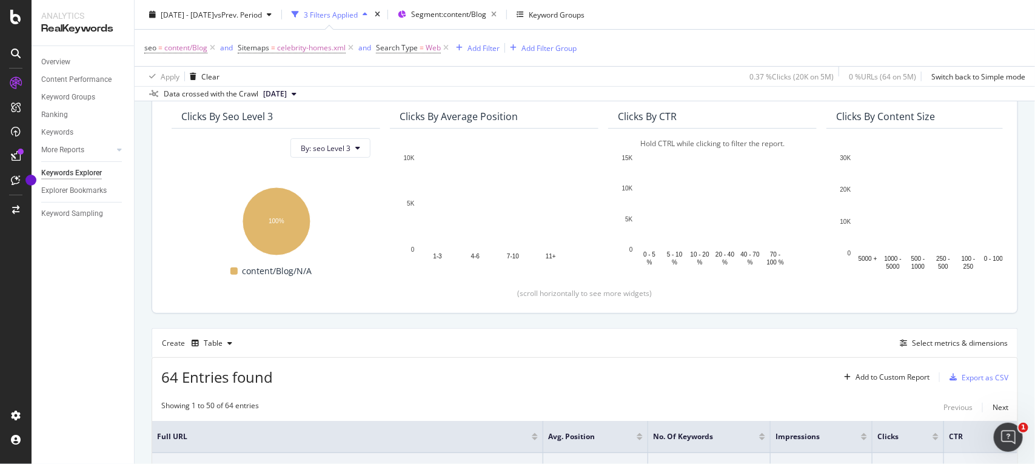
scroll to position [183, 0]
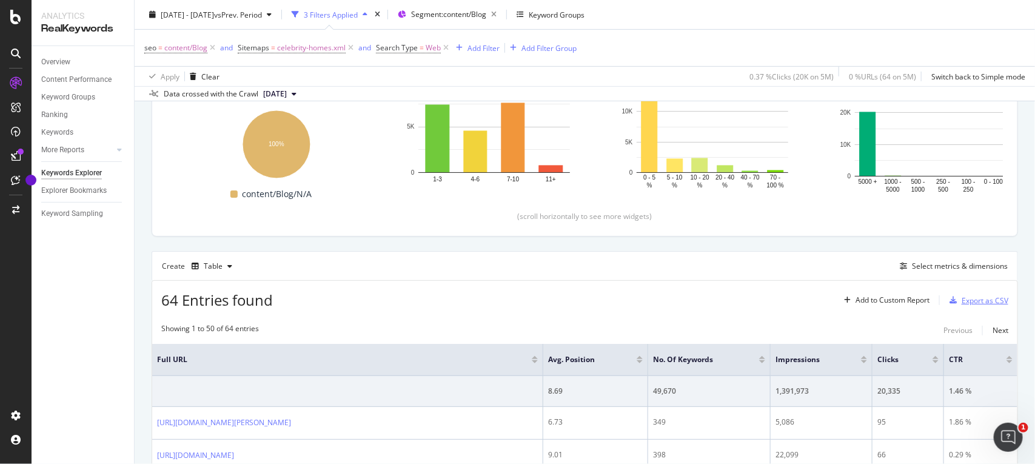
click at [971, 298] on div "Export as CSV" at bounding box center [984, 300] width 47 height 10
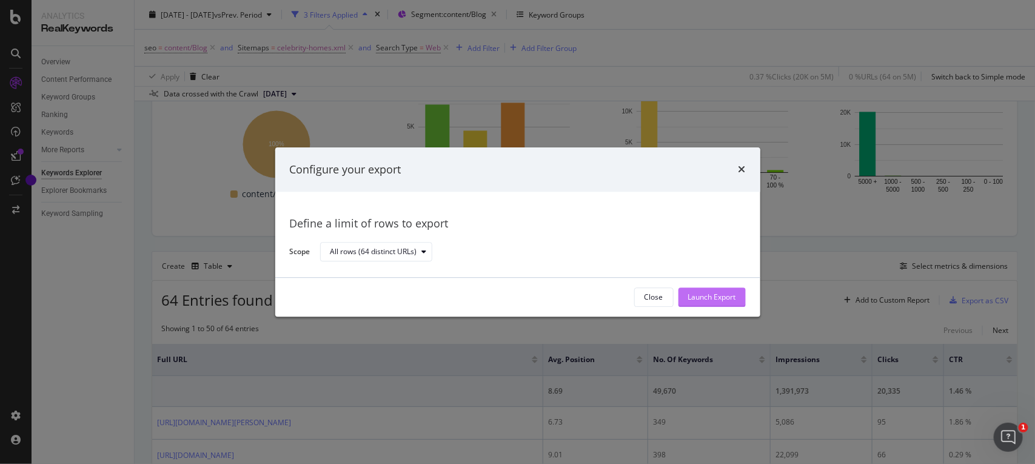
click at [710, 295] on div "Launch Export" at bounding box center [712, 297] width 48 height 10
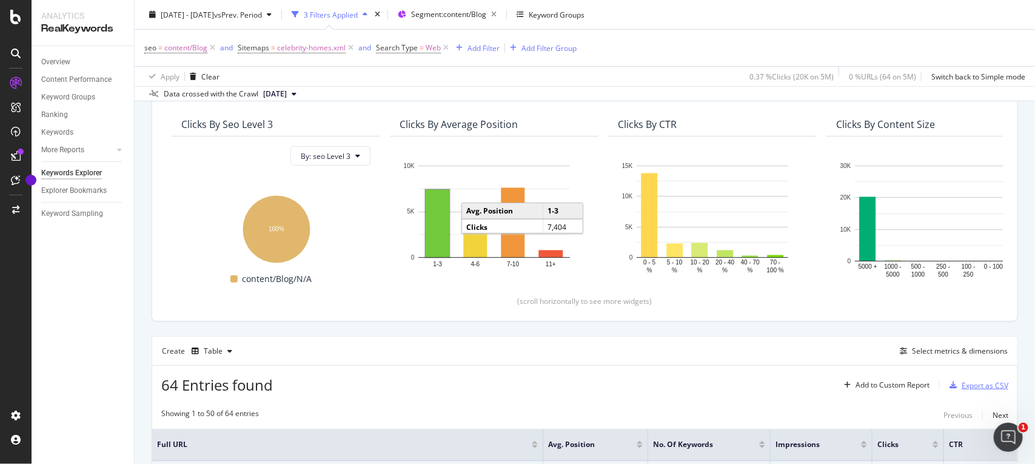
scroll to position [95, 0]
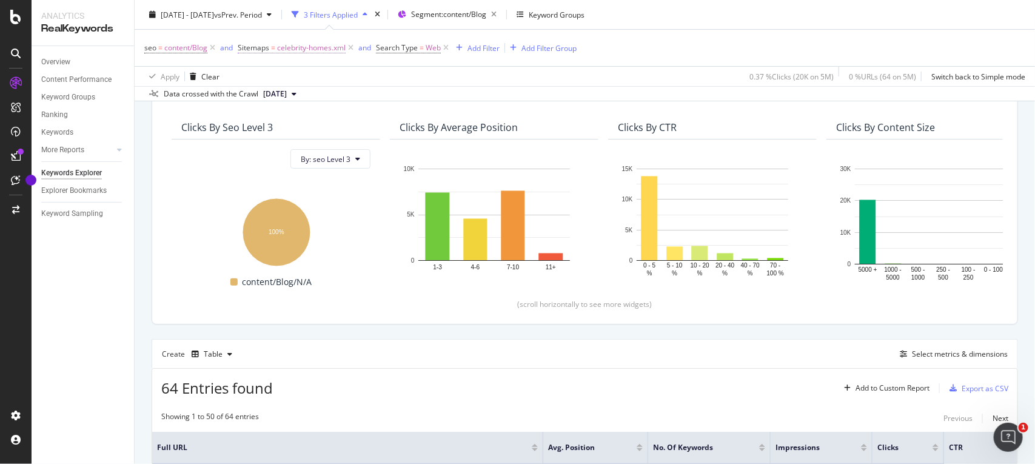
click at [310, 50] on span "celebrity-homes.xml" at bounding box center [311, 47] width 68 height 17
click at [305, 117] on input "celebrity-homes.xml" at bounding box center [306, 117] width 115 height 19
paste input "bill-payment"
type input "bill-payment.xml"
click at [370, 139] on div "Apply" at bounding box center [372, 143] width 19 height 10
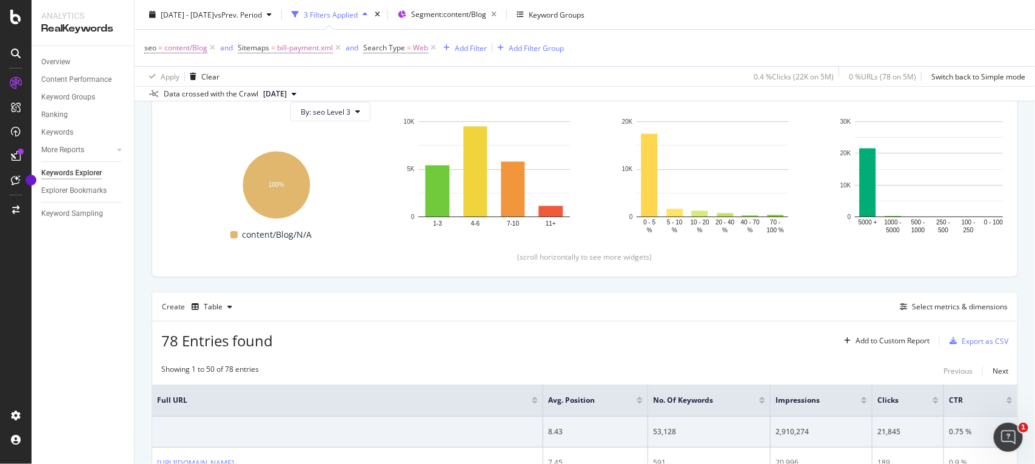
scroll to position [132, 0]
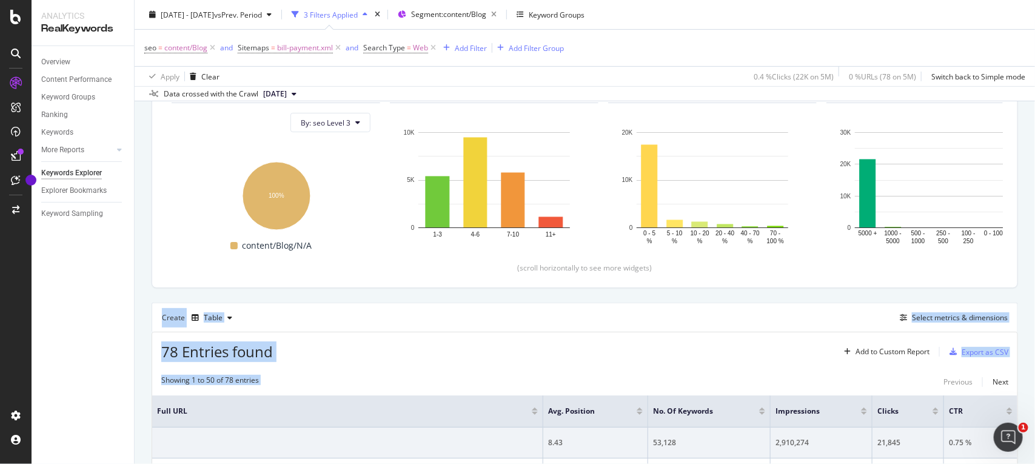
drag, startPoint x: 629, startPoint y: 288, endPoint x: 638, endPoint y: 370, distance: 82.3
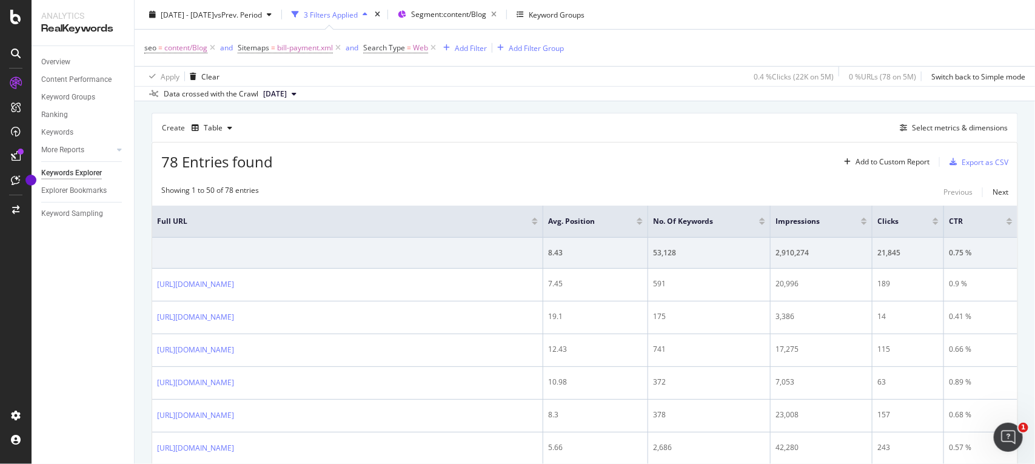
scroll to position [323, 0]
click at [973, 156] on div "Export as CSV" at bounding box center [984, 160] width 47 height 10
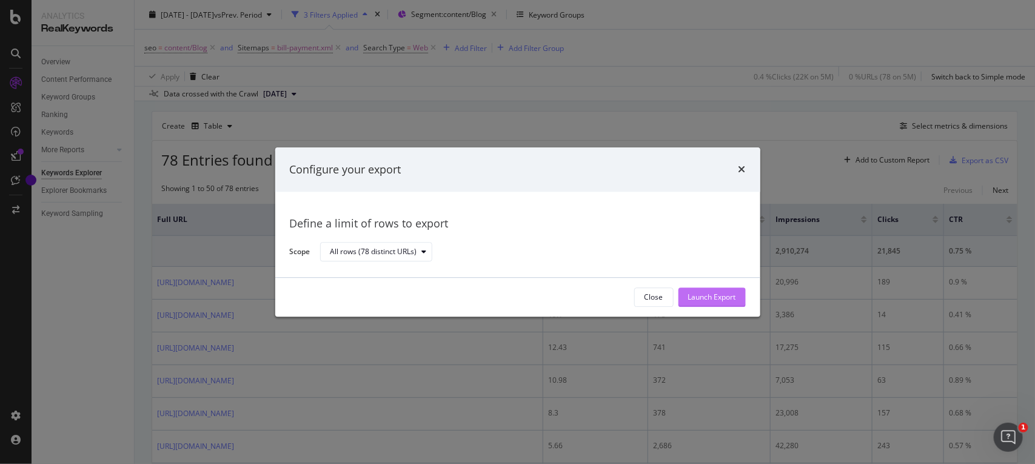
click at [700, 291] on div "Launch Export" at bounding box center [712, 297] width 48 height 18
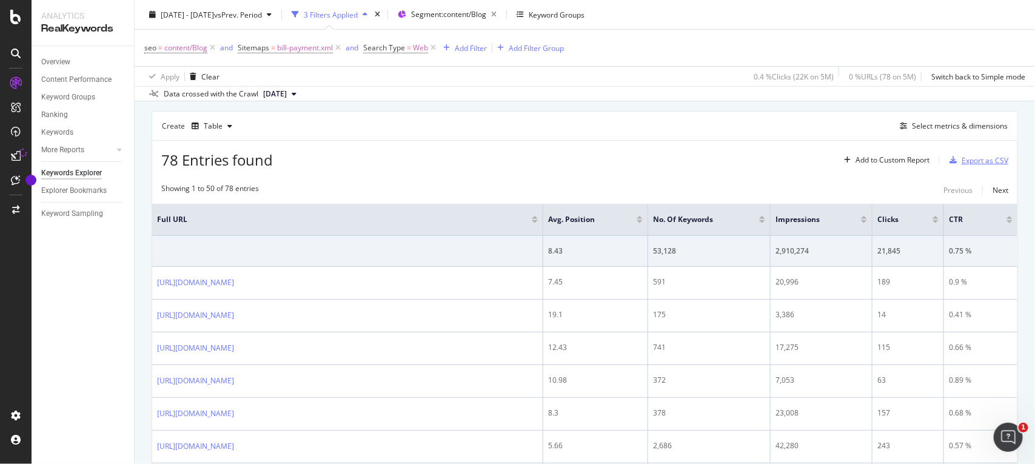
scroll to position [177, 0]
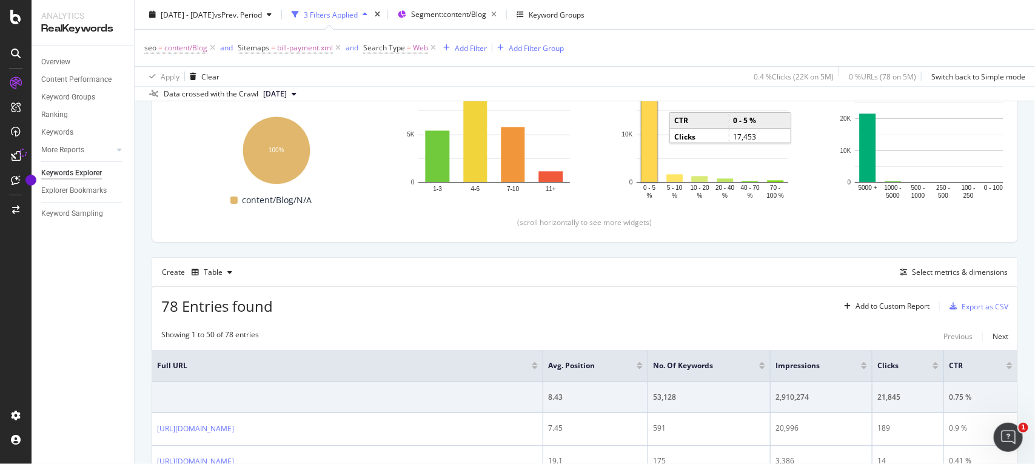
click at [695, 46] on div "seo = content/Blog and Sitemaps = bill-payment.xml and Search Type = Web Add Fi…" at bounding box center [584, 48] width 881 height 36
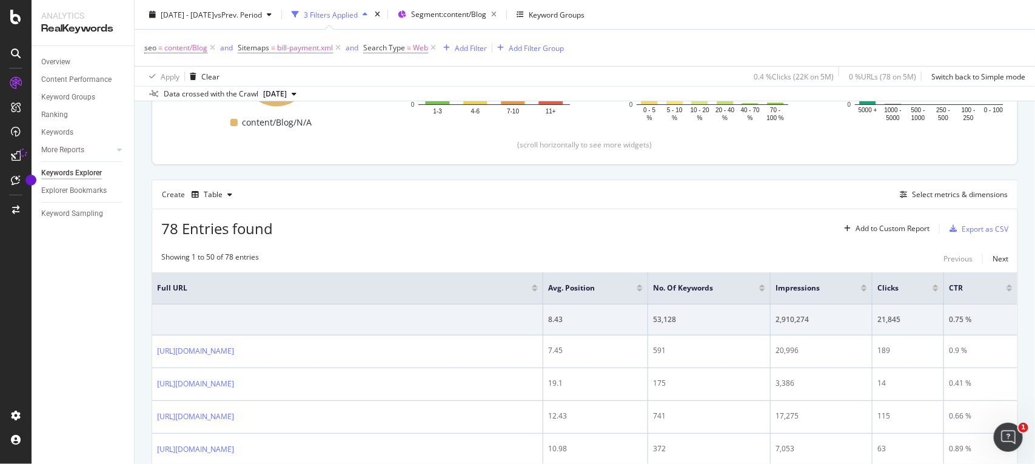
scroll to position [281, 0]
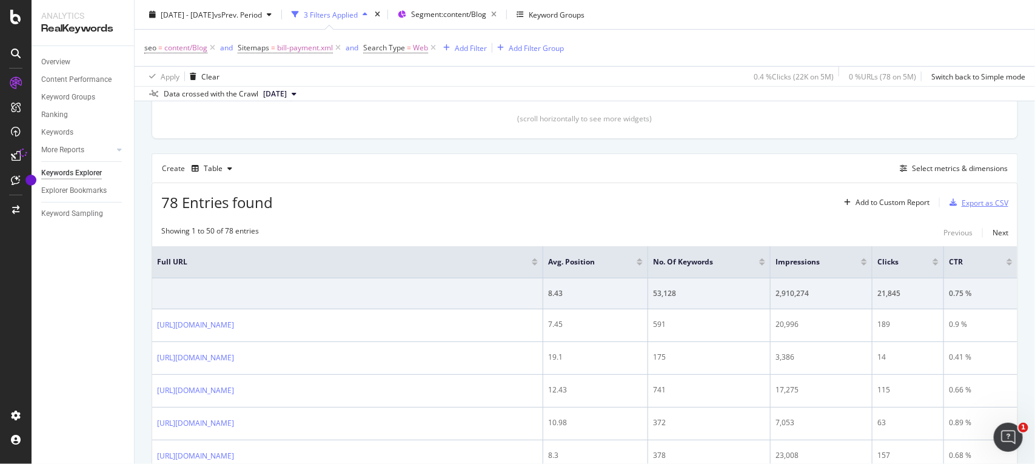
click at [961, 201] on div "Export as CSV" at bounding box center [984, 203] width 47 height 10
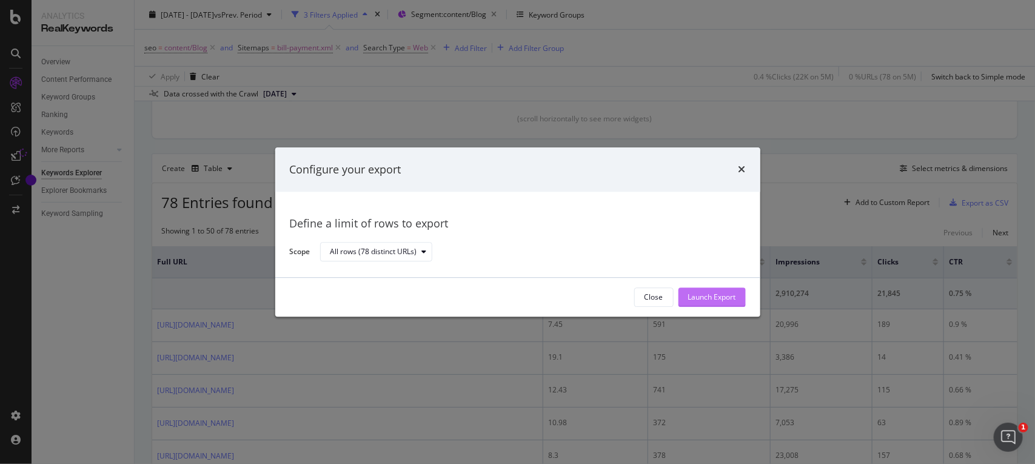
click at [689, 301] on div "Launch Export" at bounding box center [712, 297] width 48 height 10
